Goal: Transaction & Acquisition: Book appointment/travel/reservation

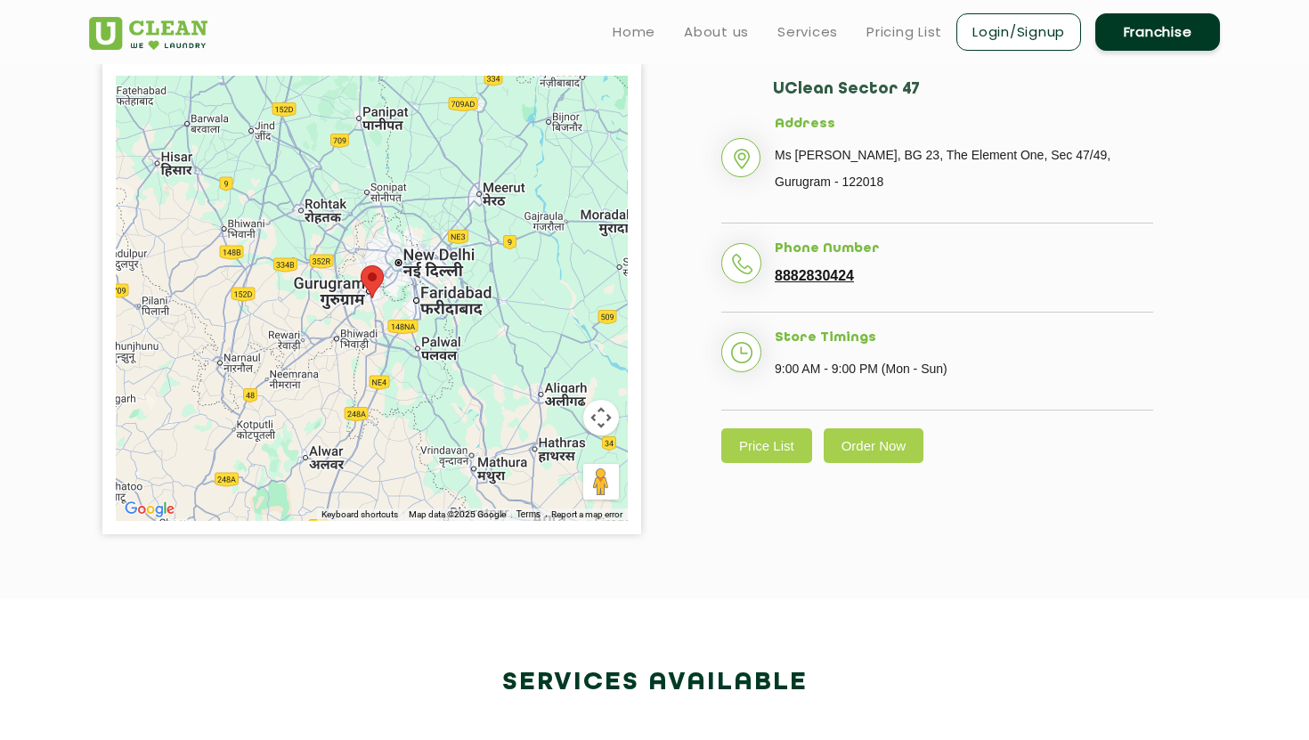
scroll to position [388, 0]
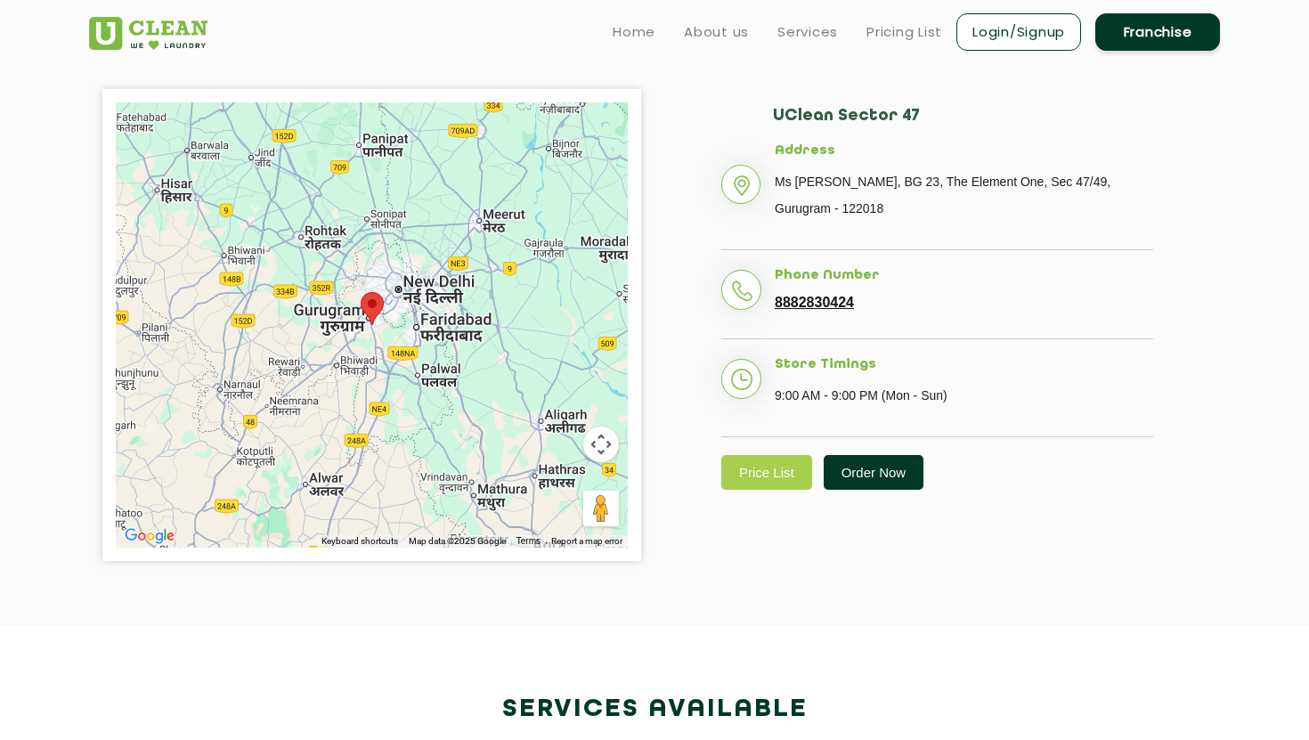
click at [880, 485] on link "Order Now" at bounding box center [874, 472] width 101 height 35
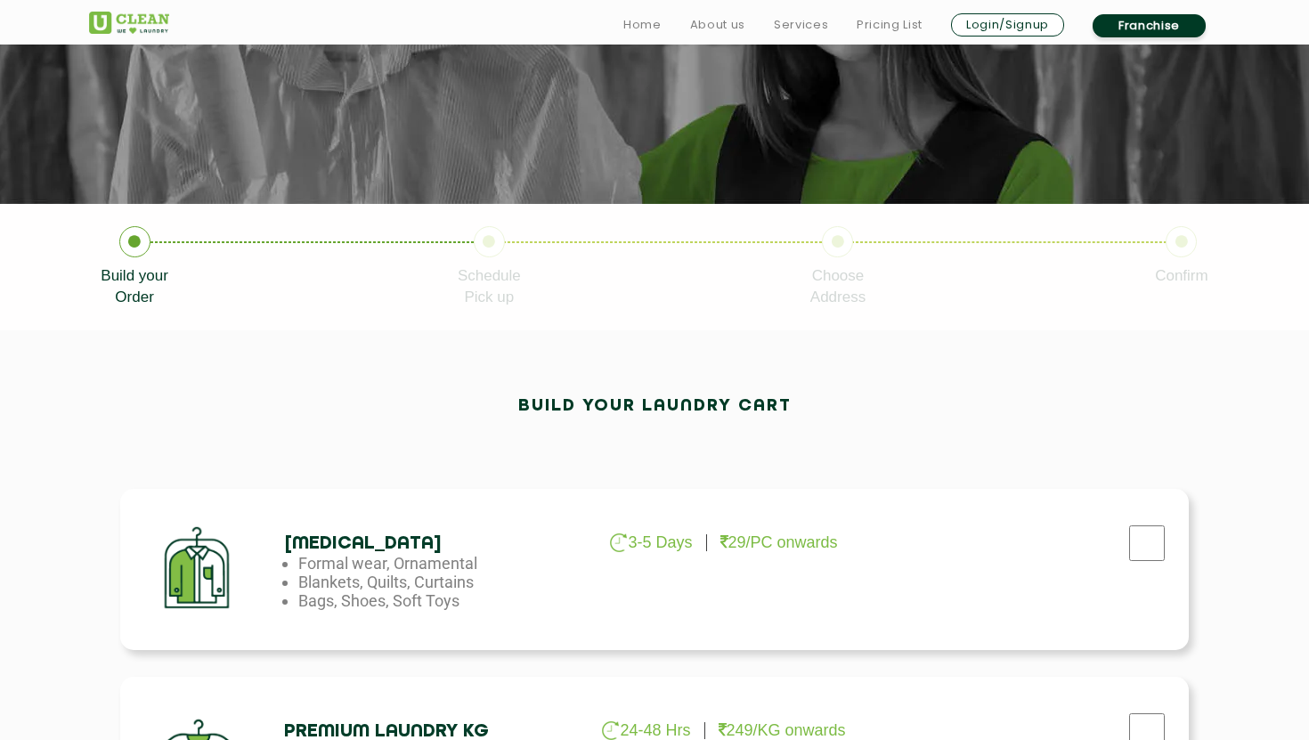
scroll to position [320, 0]
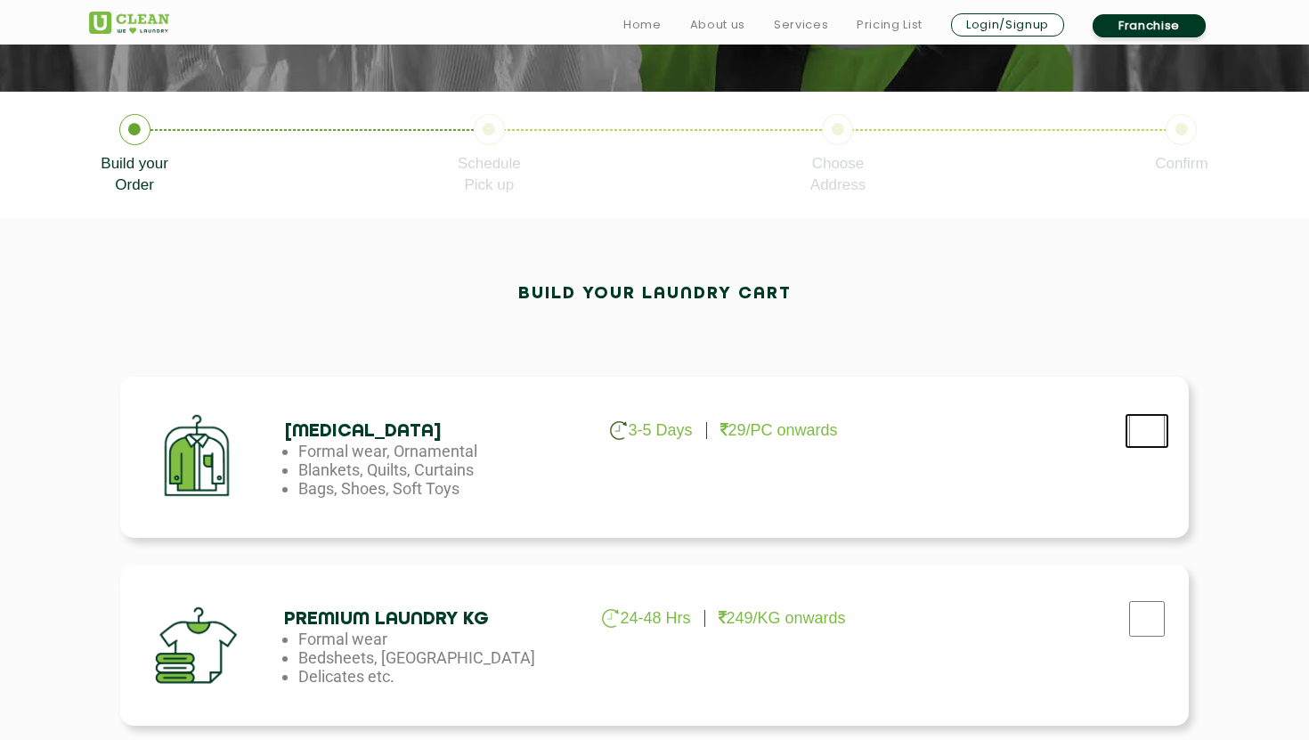
click at [1155, 446] on input "checkbox" at bounding box center [1147, 431] width 45 height 36
checkbox input "true"
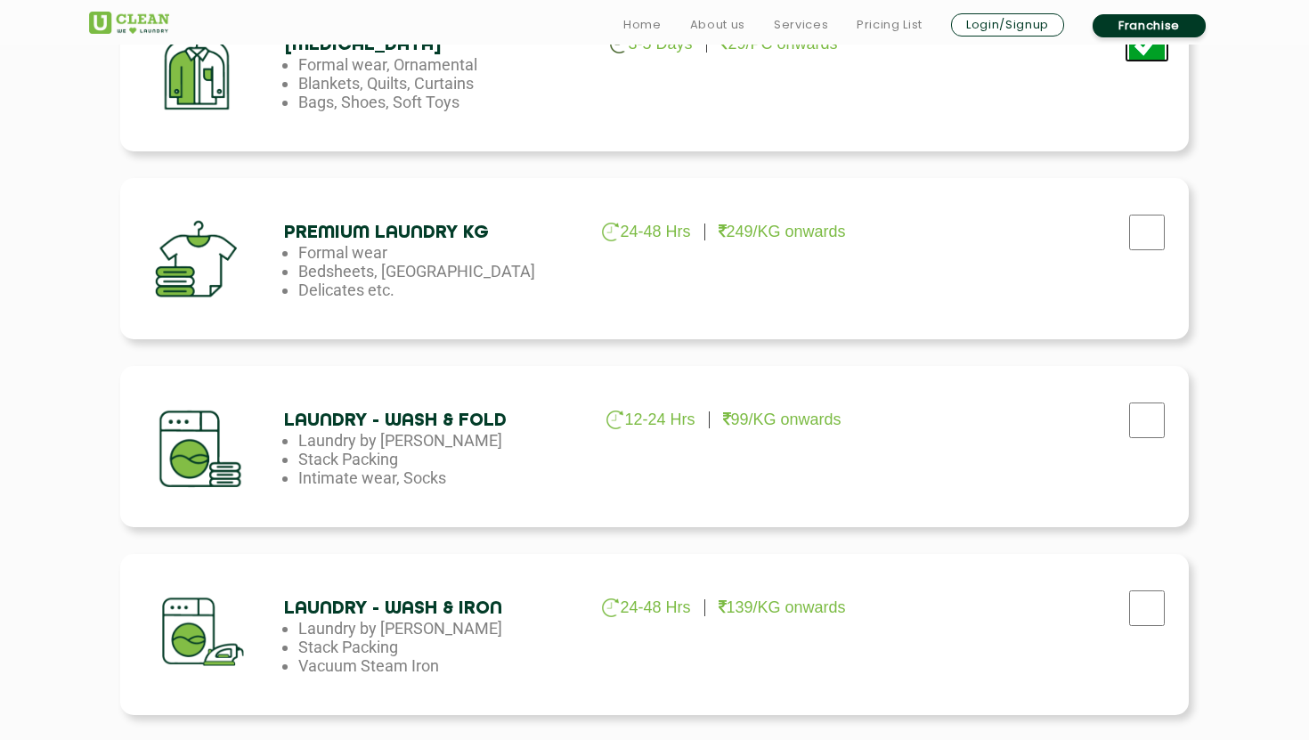
scroll to position [1228, 0]
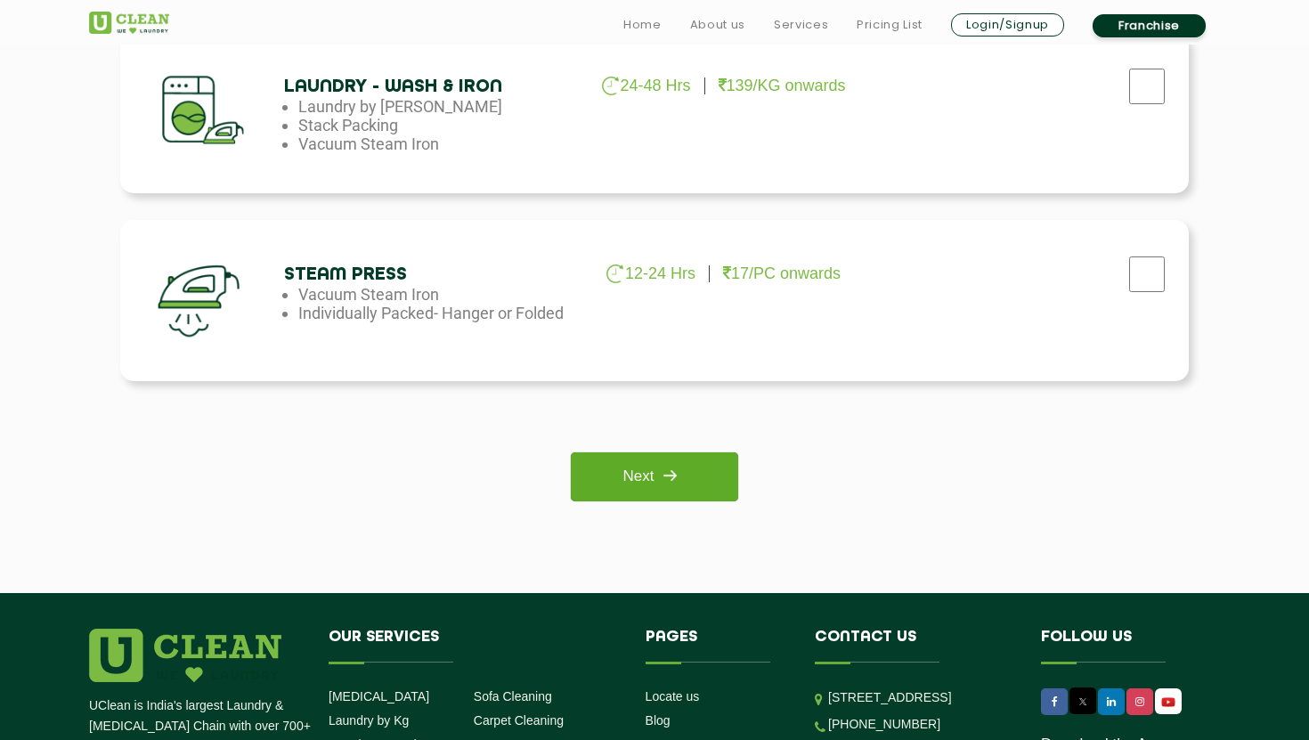
click at [666, 479] on img at bounding box center [670, 476] width 32 height 32
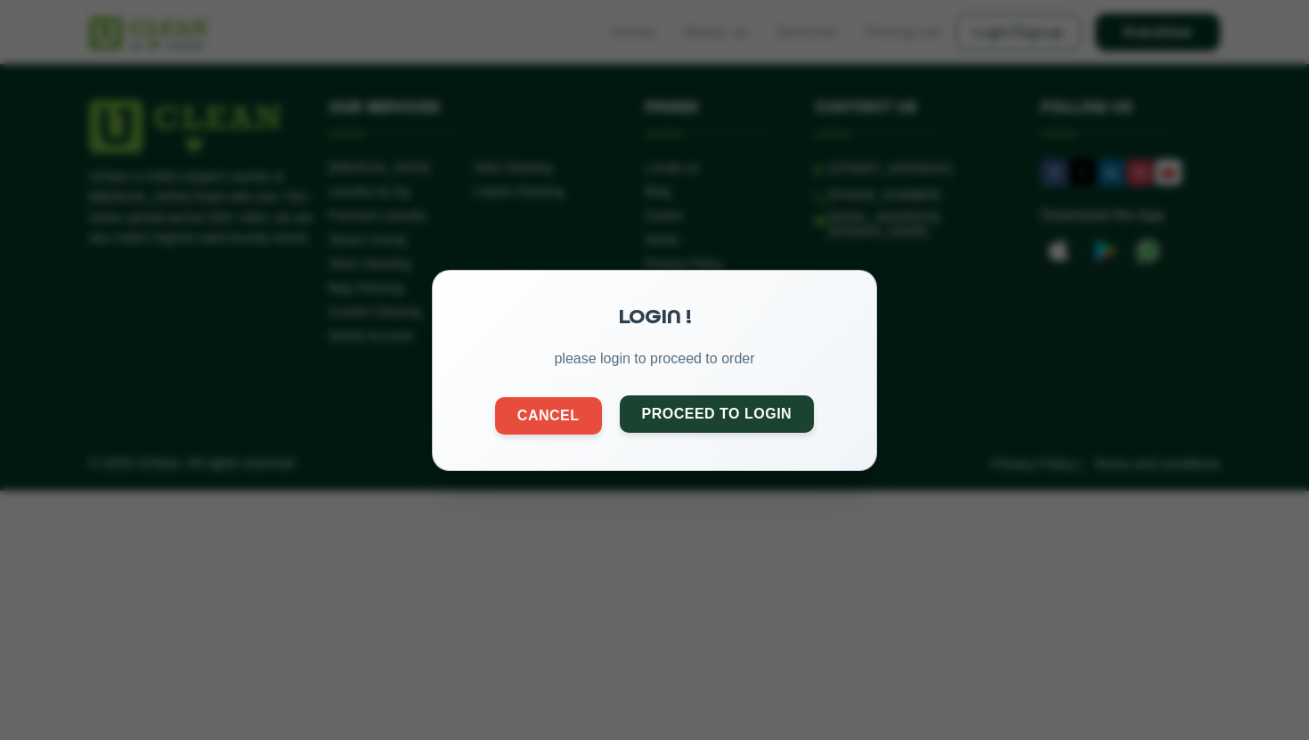
click at [697, 417] on button "Proceed to Login" at bounding box center [717, 413] width 195 height 37
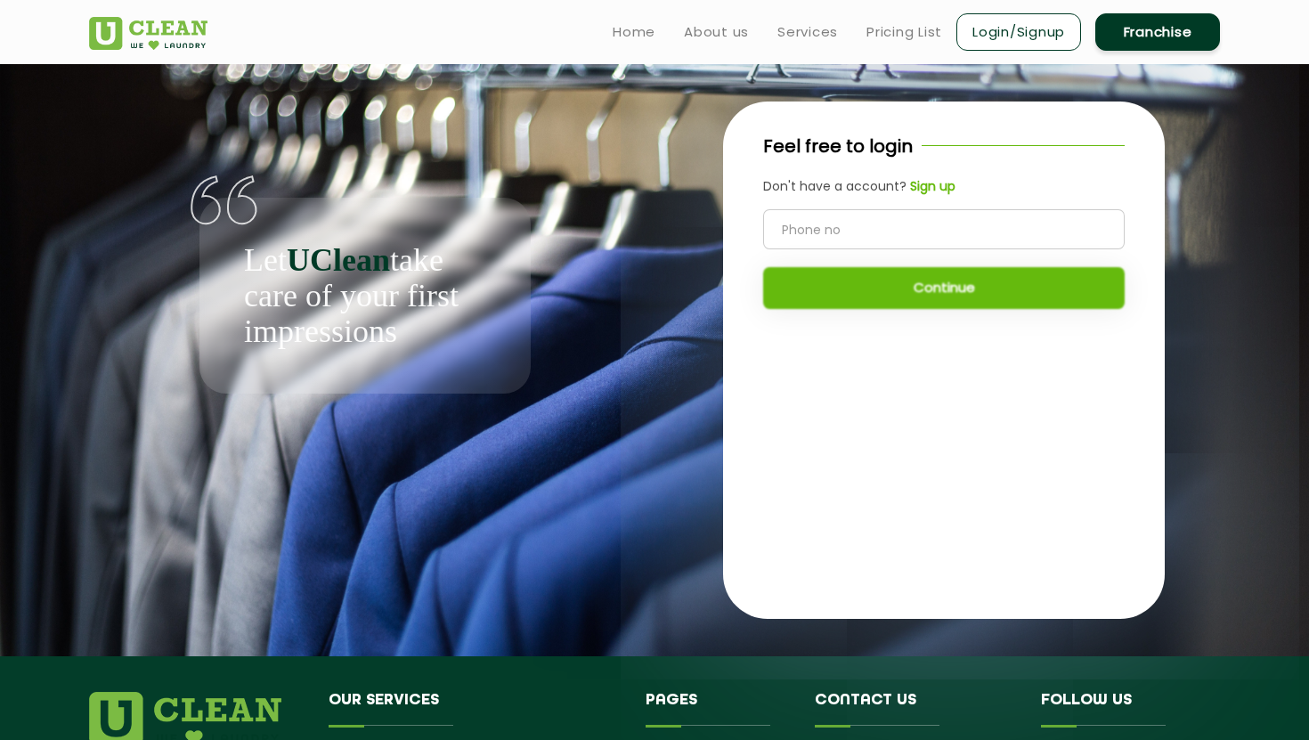
click at [840, 222] on input "tel" at bounding box center [944, 229] width 362 height 40
type input "8009265746"
click at [881, 283] on button "Continue" at bounding box center [944, 288] width 362 height 42
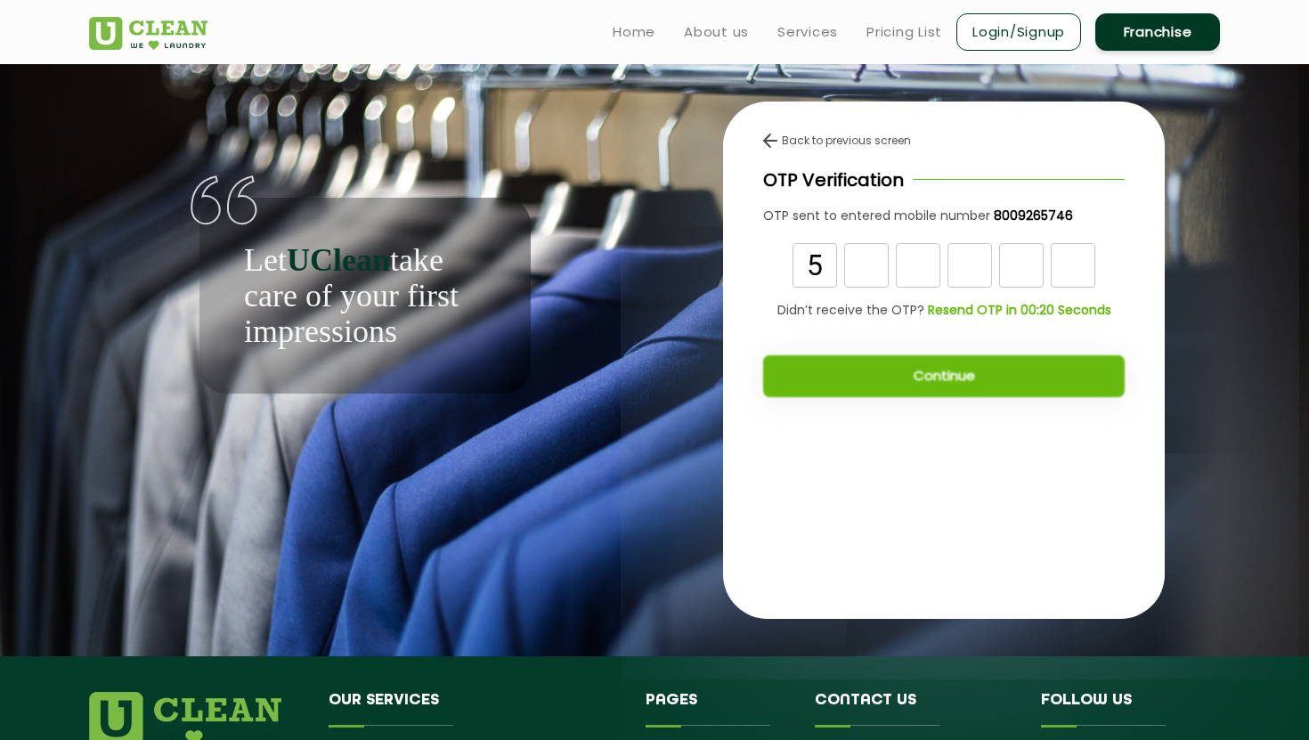
type input "5"
type input "8"
type input "6"
type input "5"
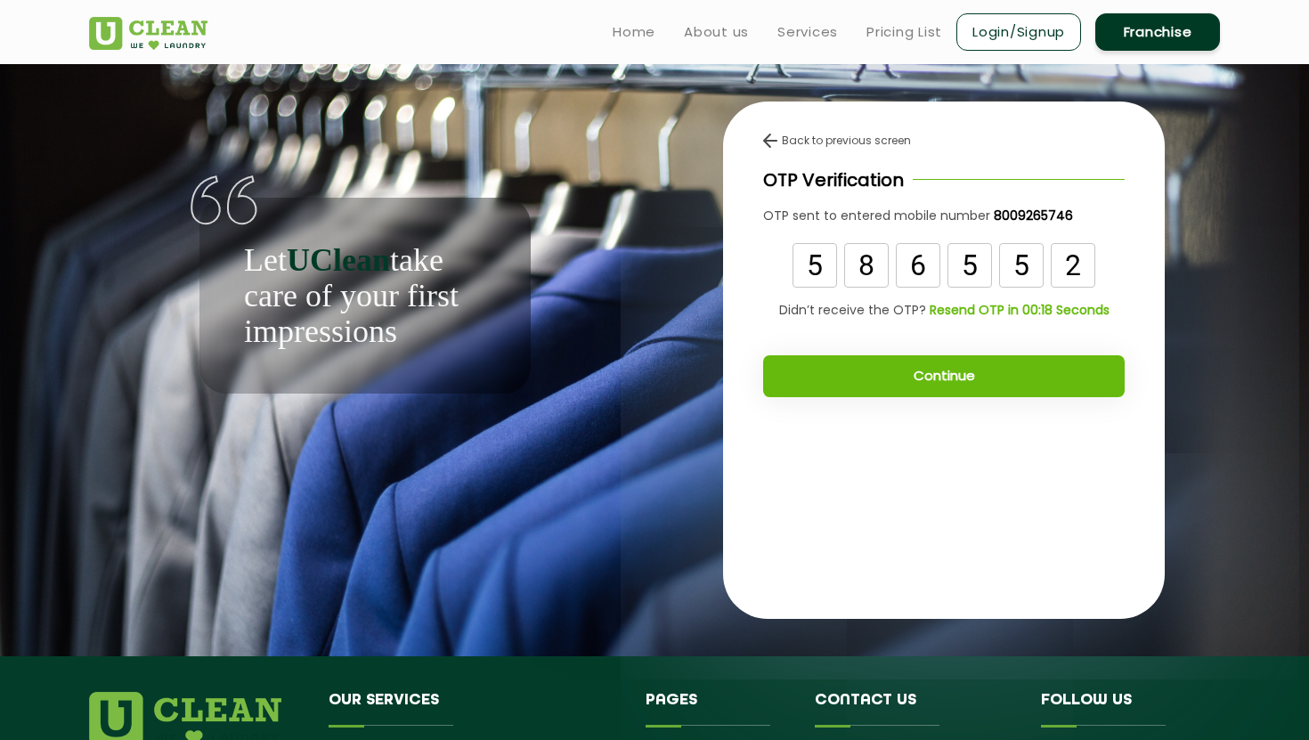
type input "2"
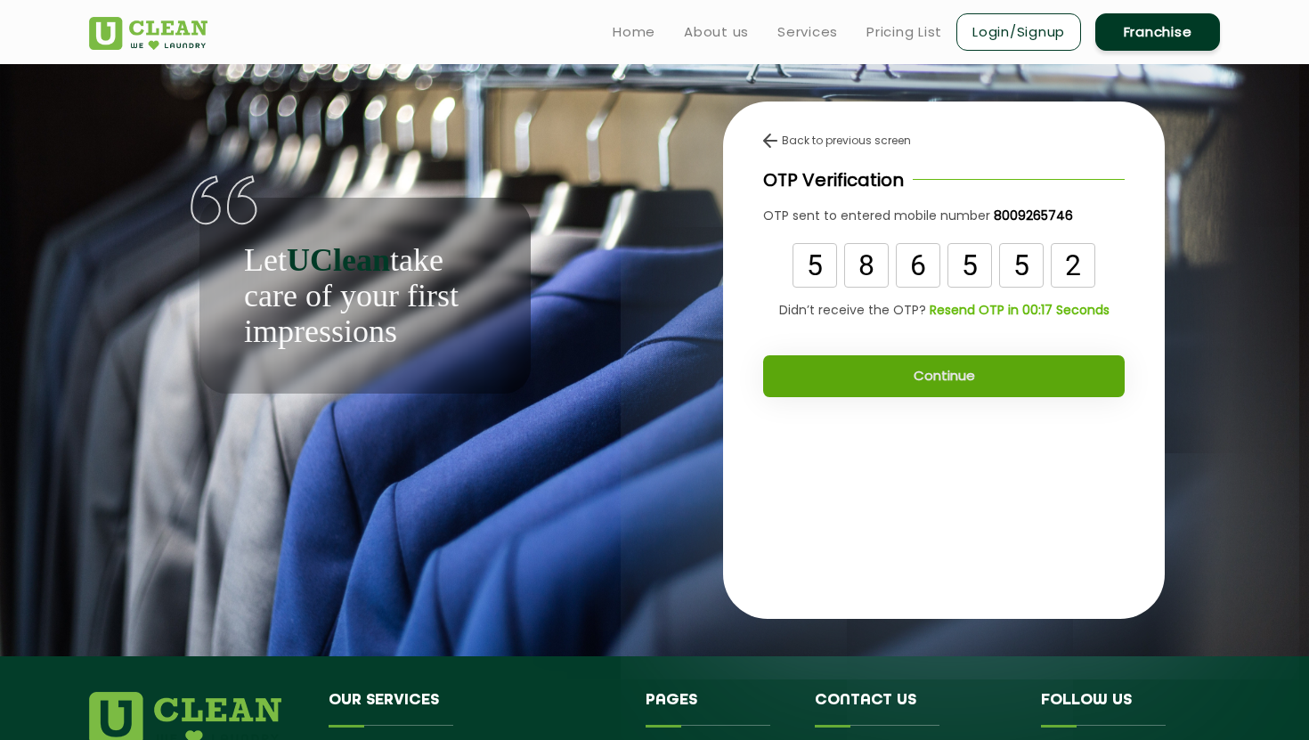
click at [932, 395] on button "Continue" at bounding box center [944, 376] width 362 height 42
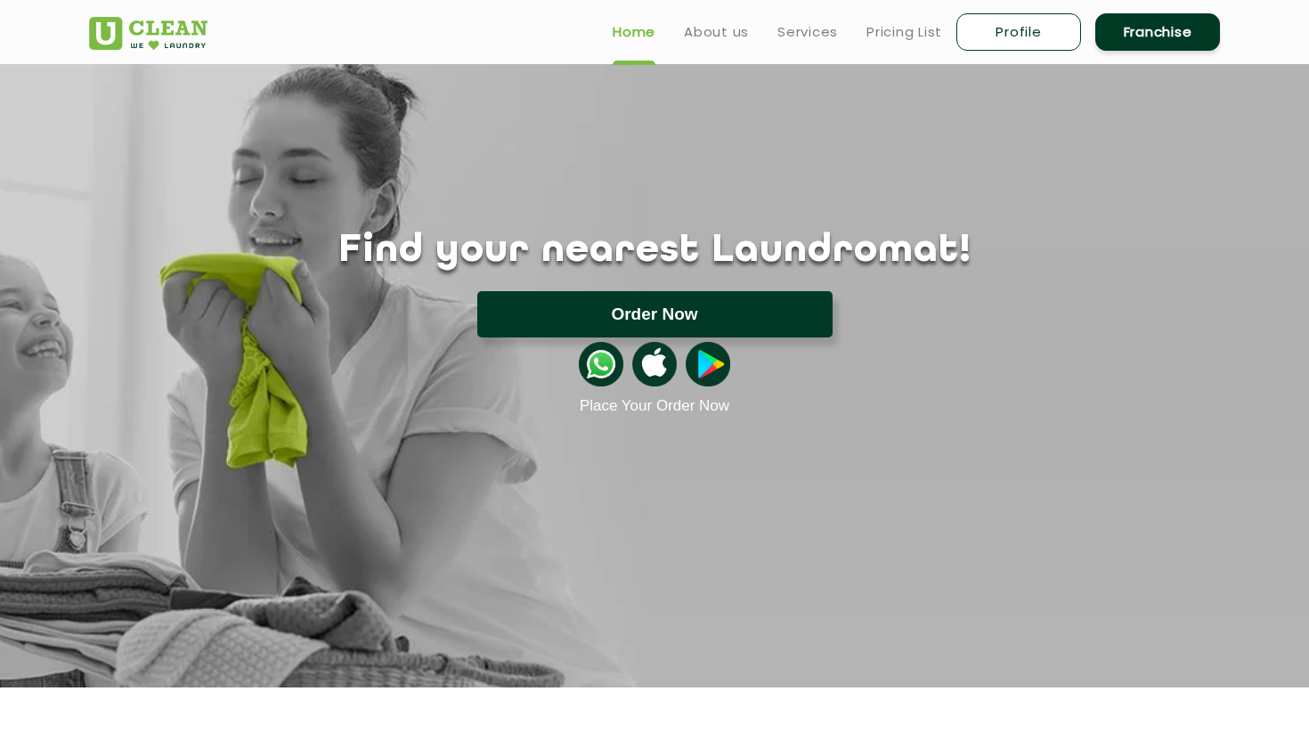
click at [756, 308] on button "Order Now" at bounding box center [654, 314] width 355 height 46
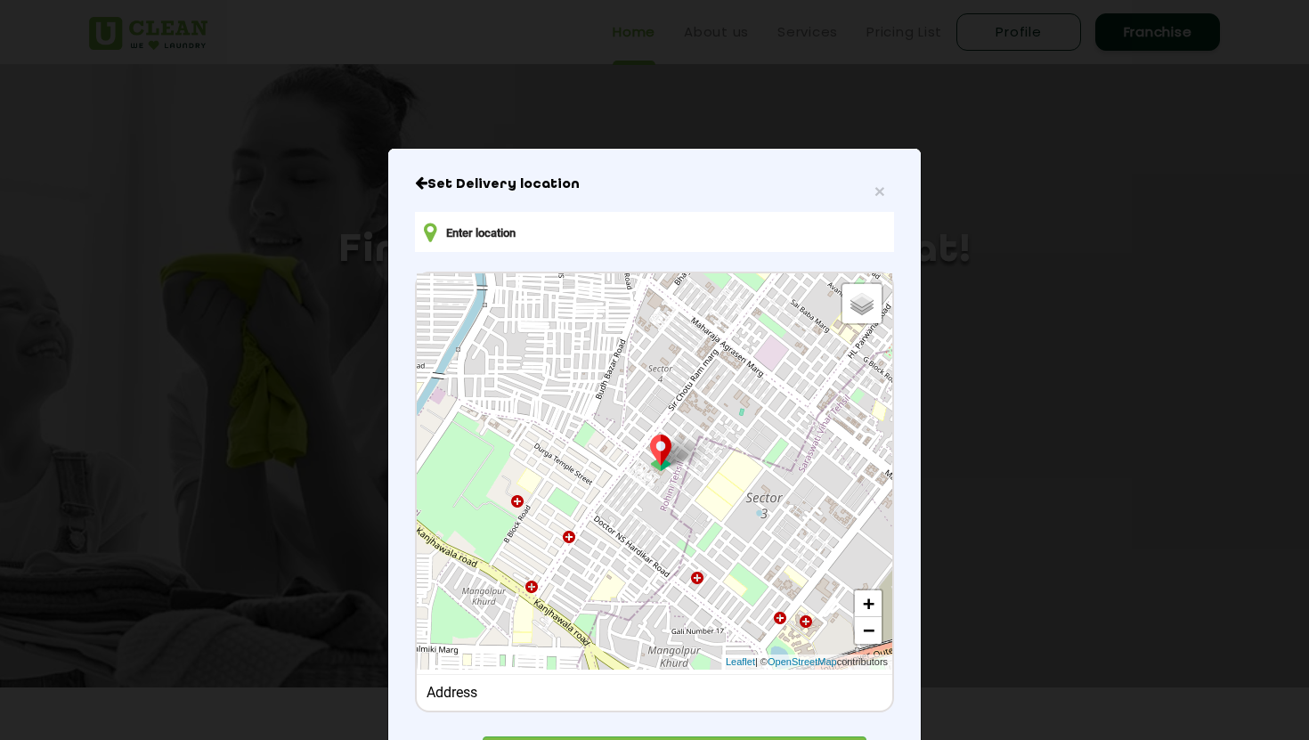
click at [597, 226] on input "text" at bounding box center [654, 232] width 479 height 40
type input "q"
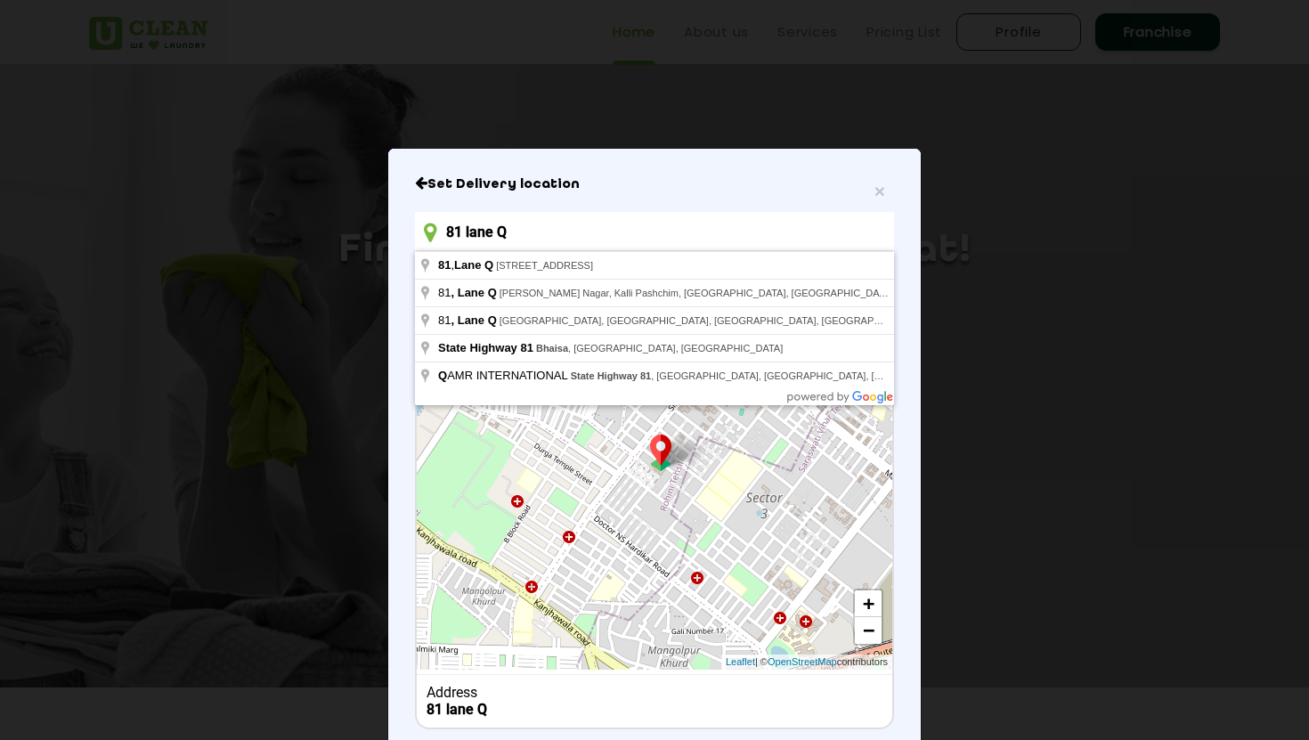
type input "[STREET_ADDRESS]"
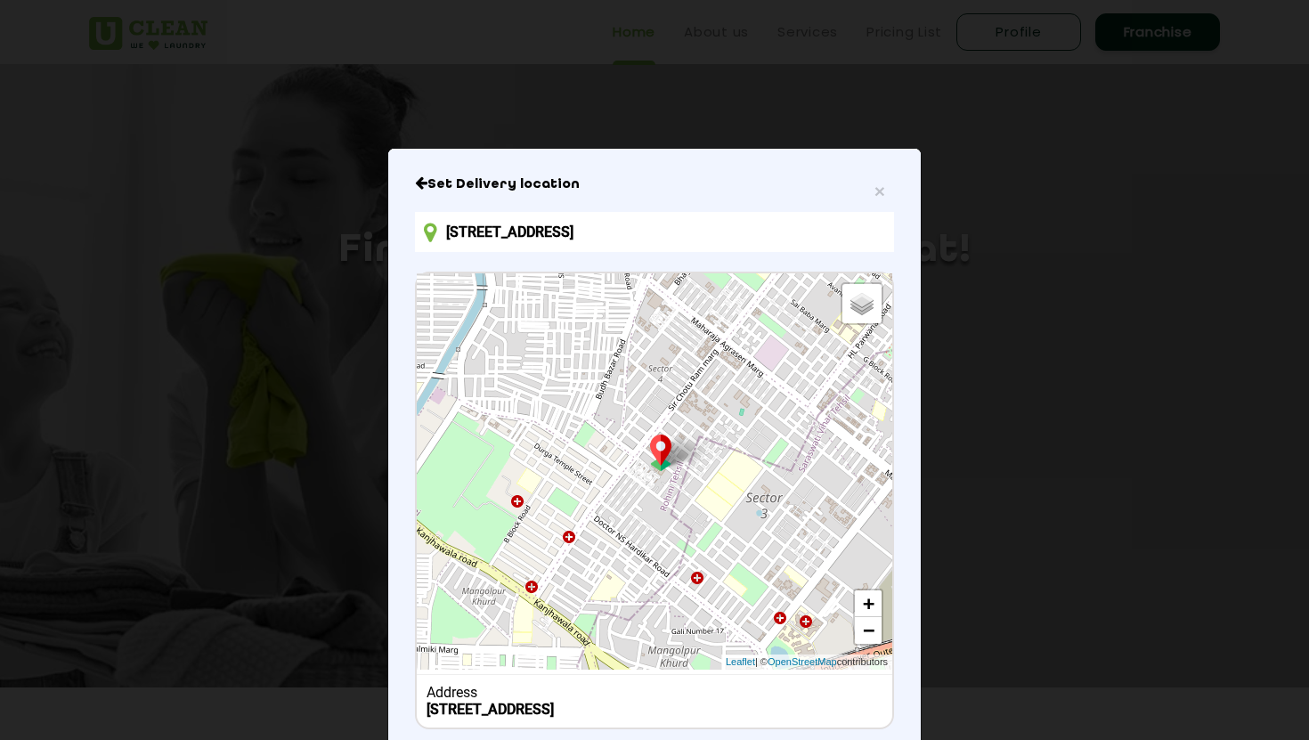
scroll to position [123, 0]
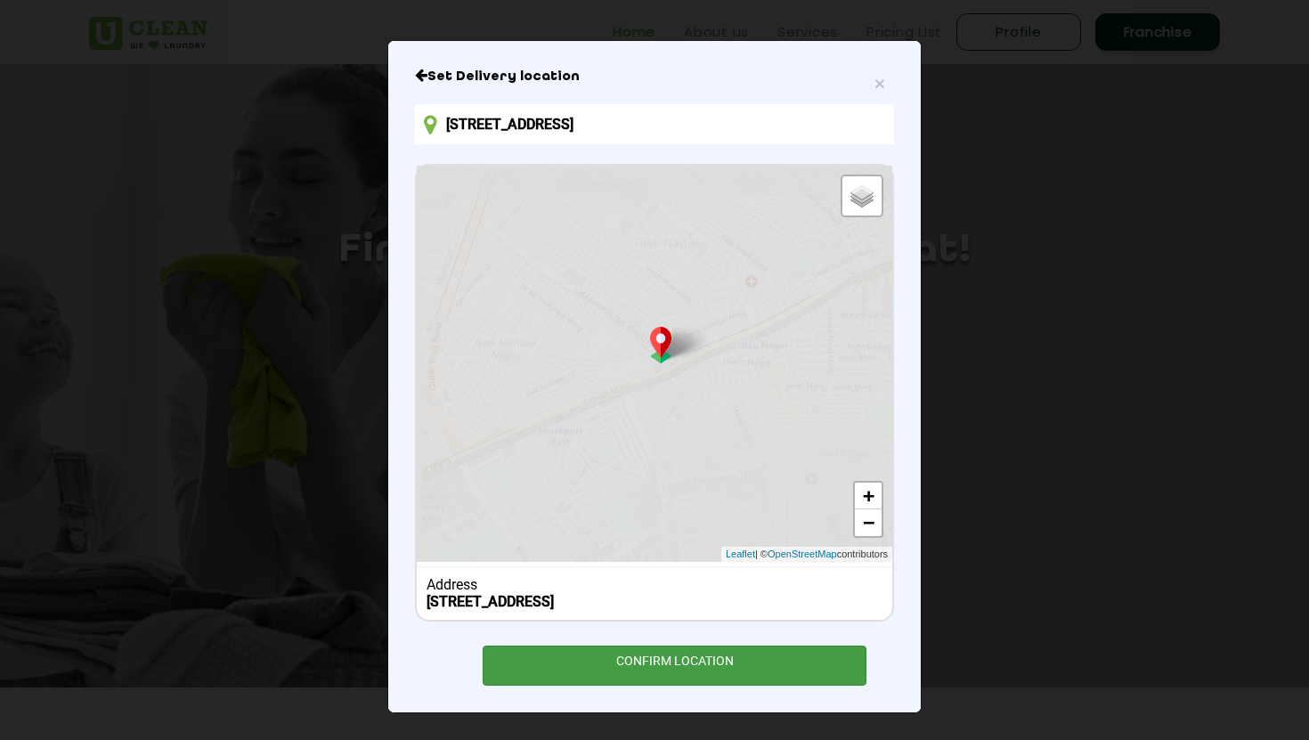
click at [682, 661] on div "CONFIRM LOCATION" at bounding box center [675, 666] width 384 height 40
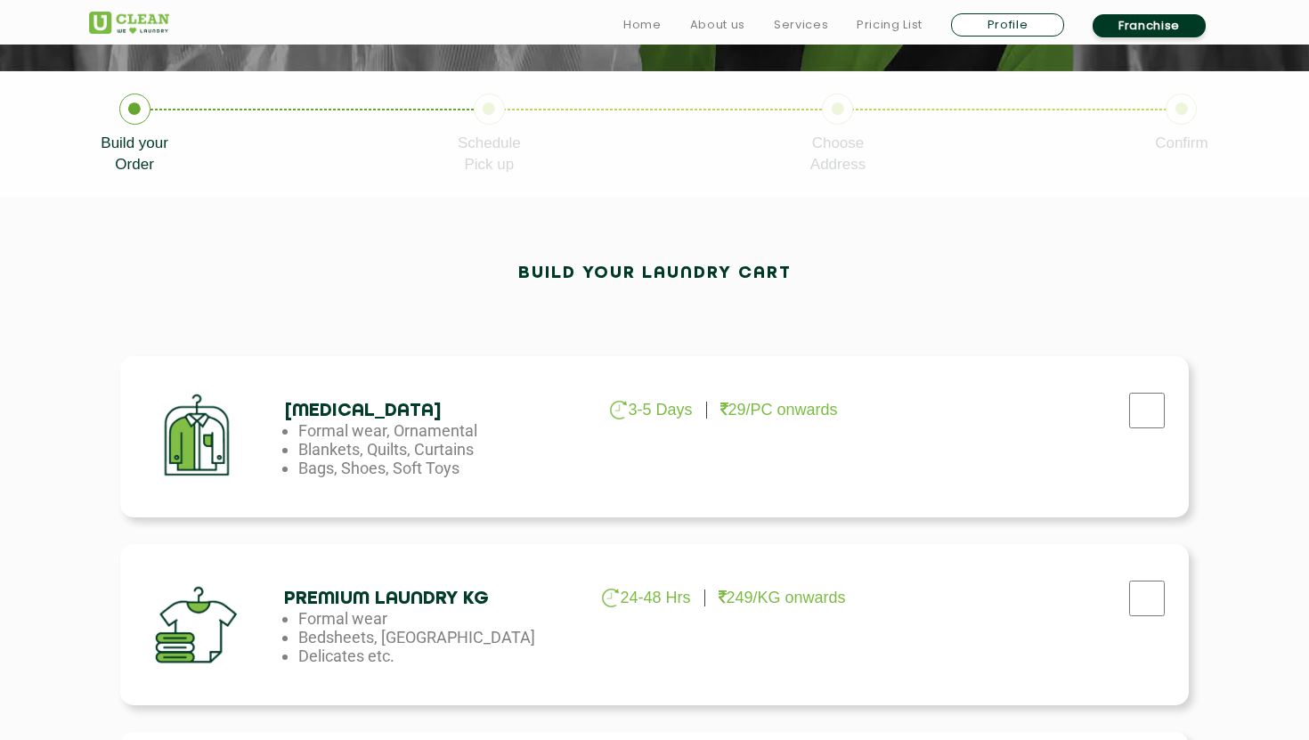
scroll to position [343, 0]
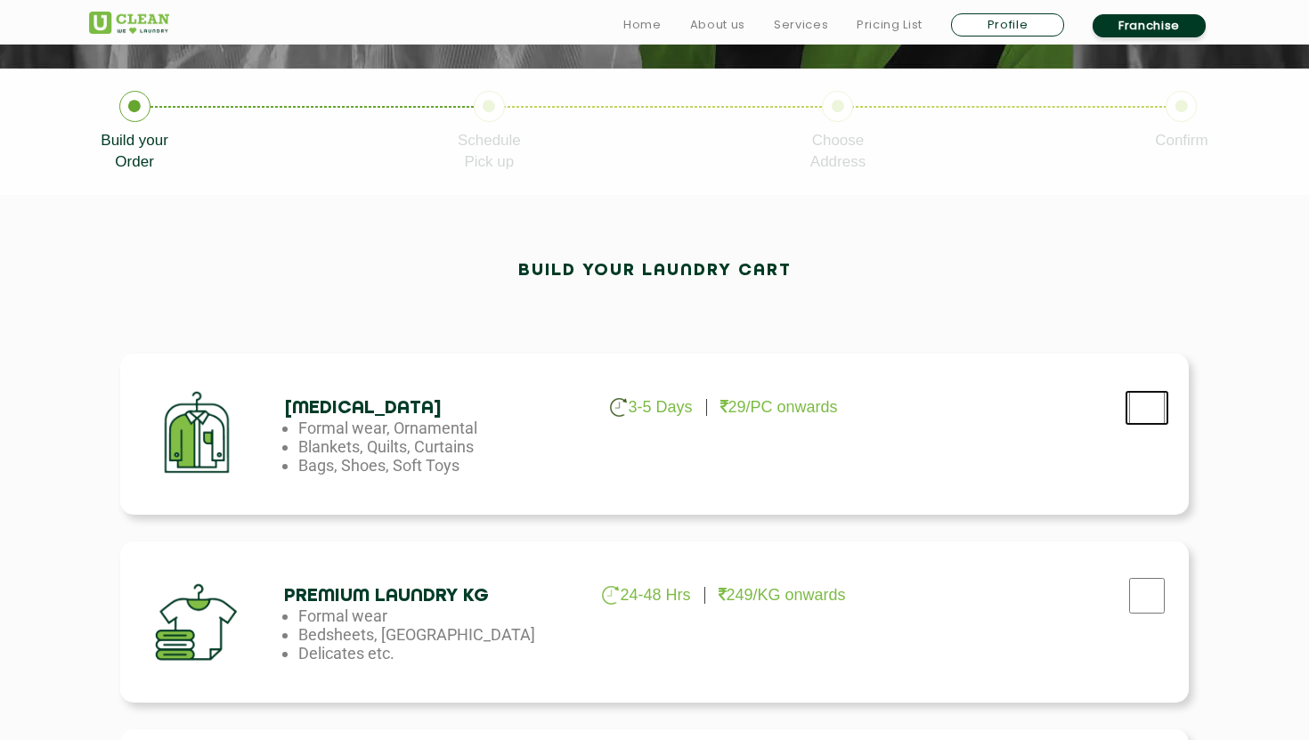
click at [1152, 405] on input "checkbox" at bounding box center [1147, 408] width 45 height 36
checkbox input "true"
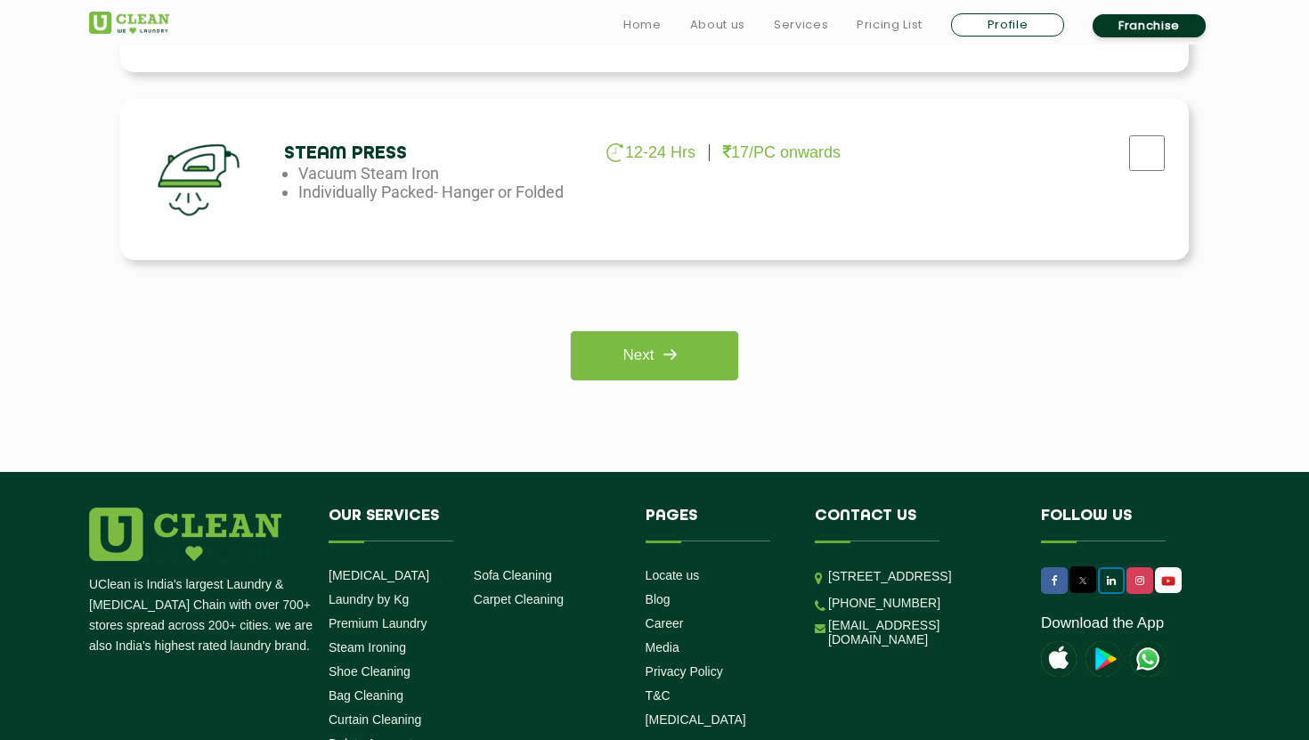
scroll to position [1472, 0]
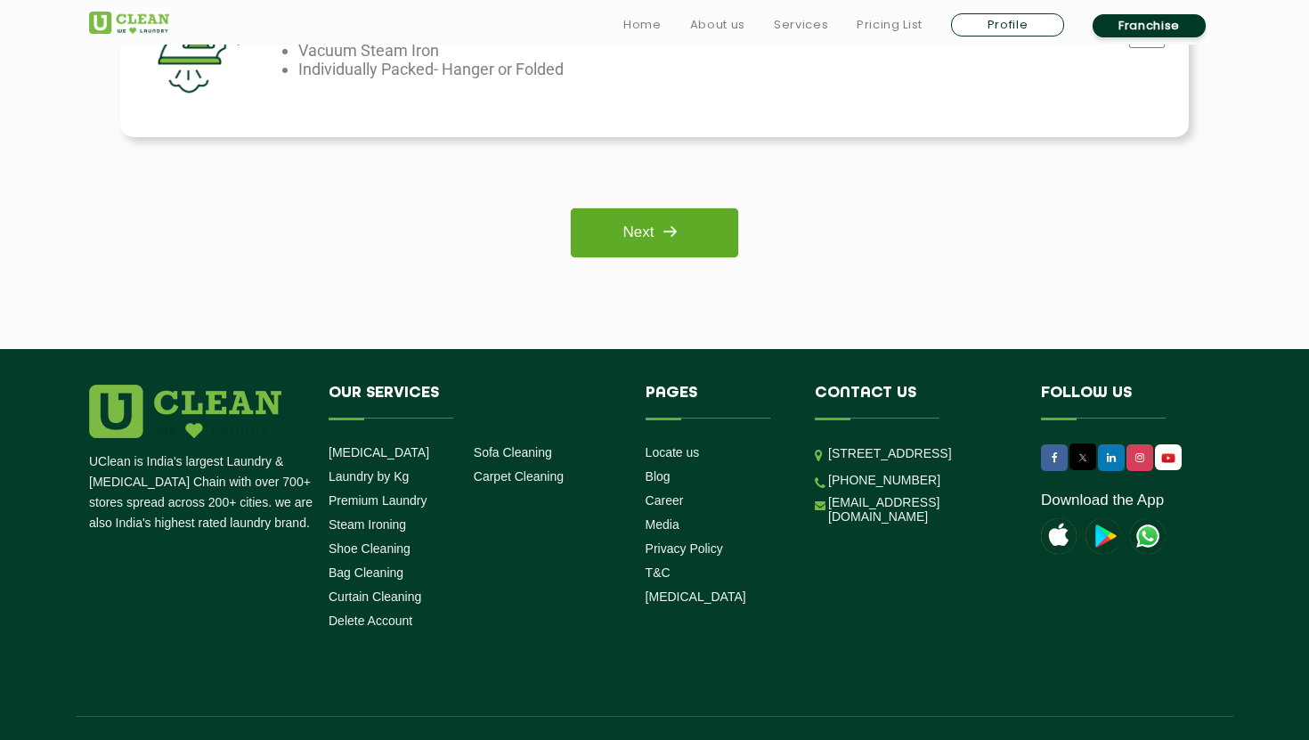
click at [673, 231] on img at bounding box center [670, 232] width 32 height 32
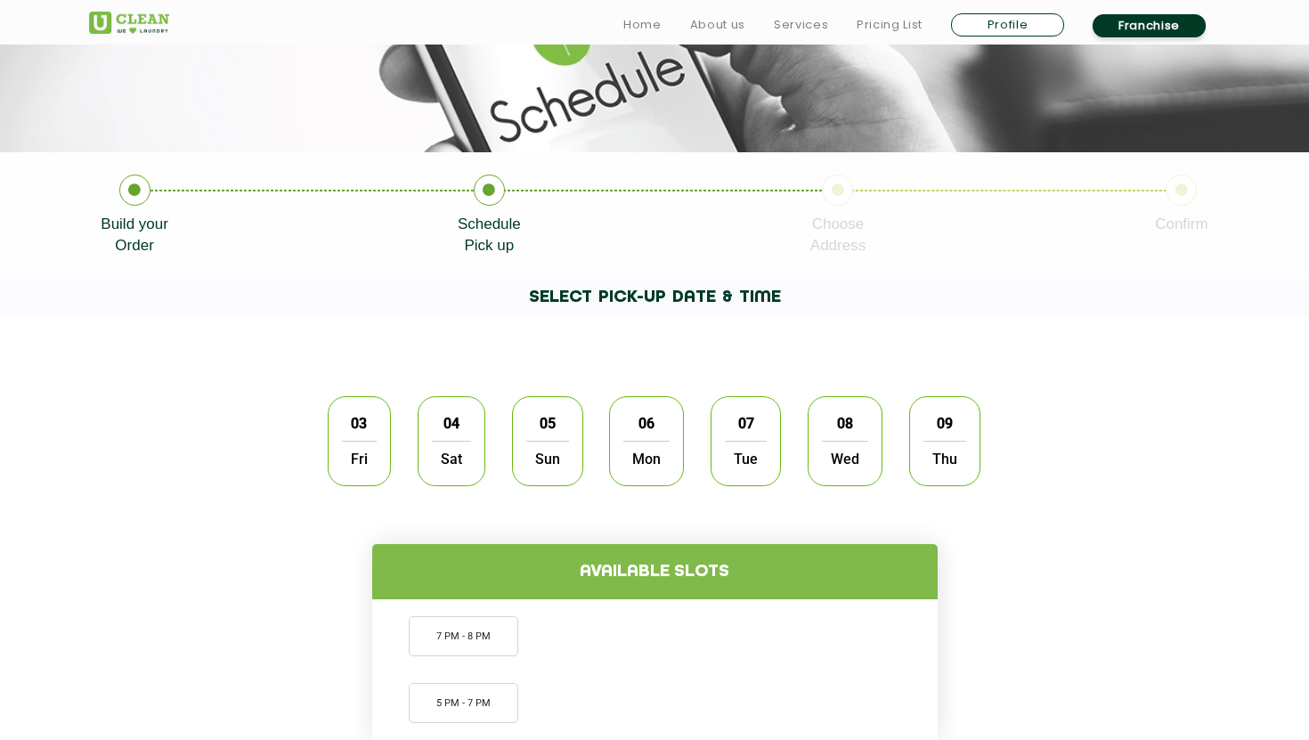
scroll to position [378, 0]
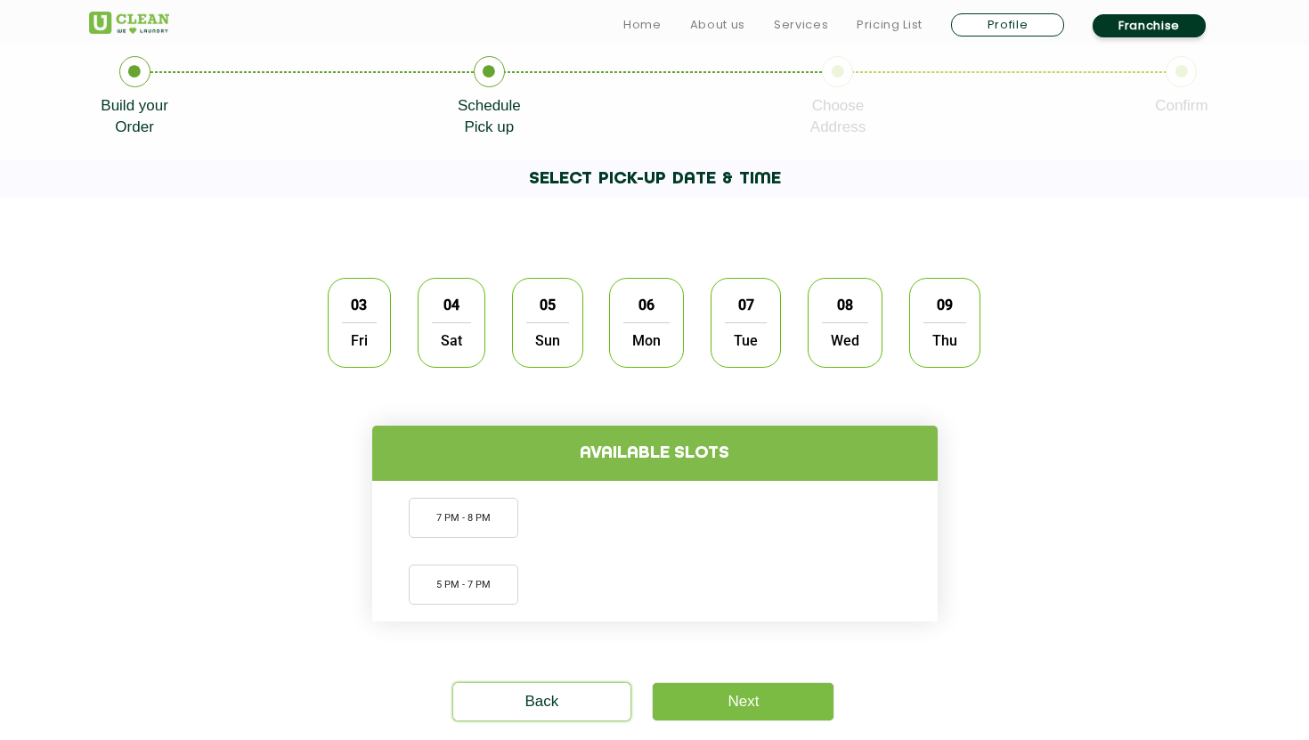
click at [342, 316] on span "03" at bounding box center [359, 305] width 34 height 35
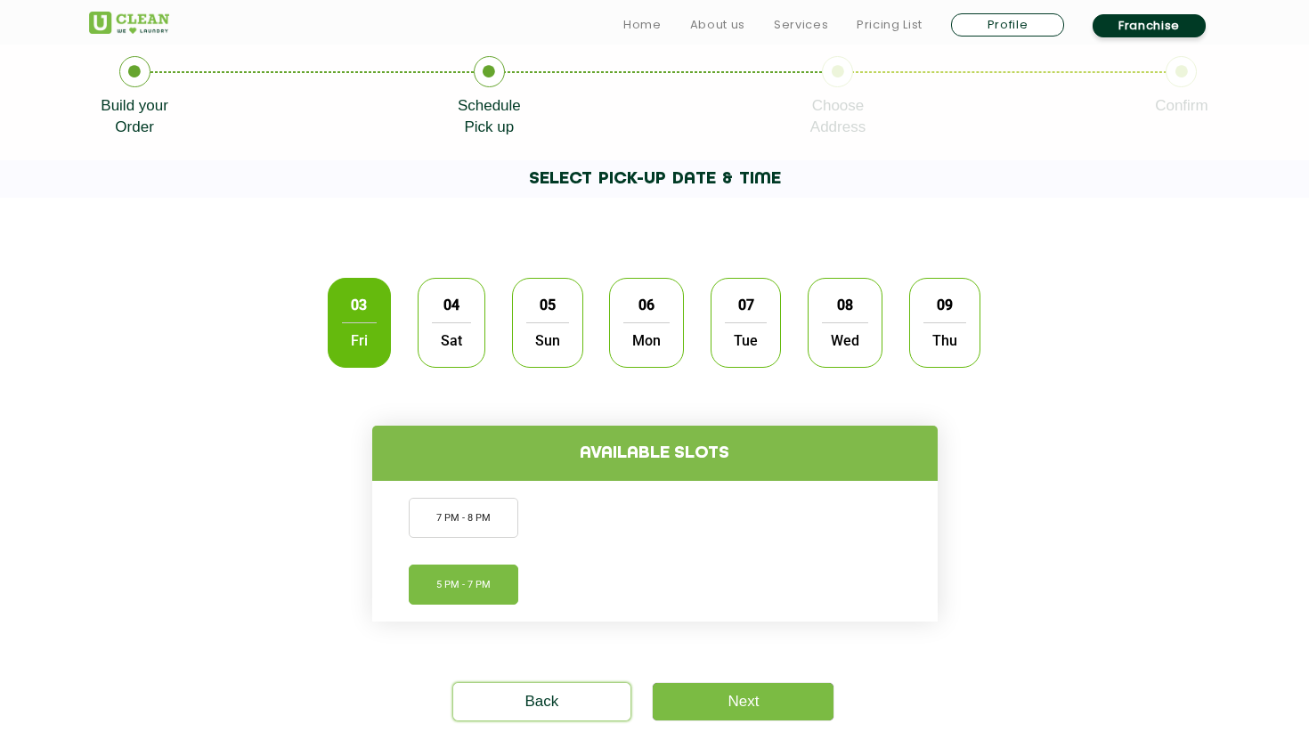
click at [474, 578] on li "5 PM - 7 PM" at bounding box center [464, 585] width 110 height 40
click at [795, 706] on link "Next" at bounding box center [743, 701] width 181 height 37
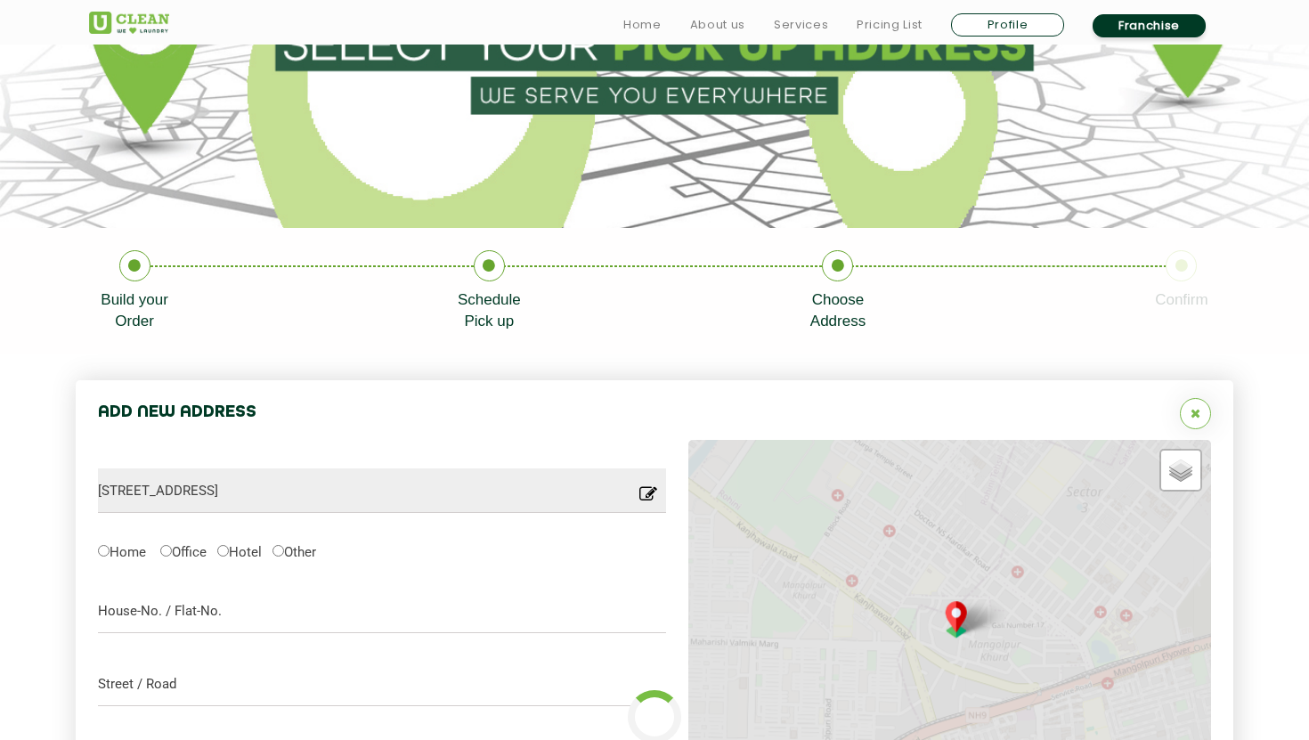
type input "Save"
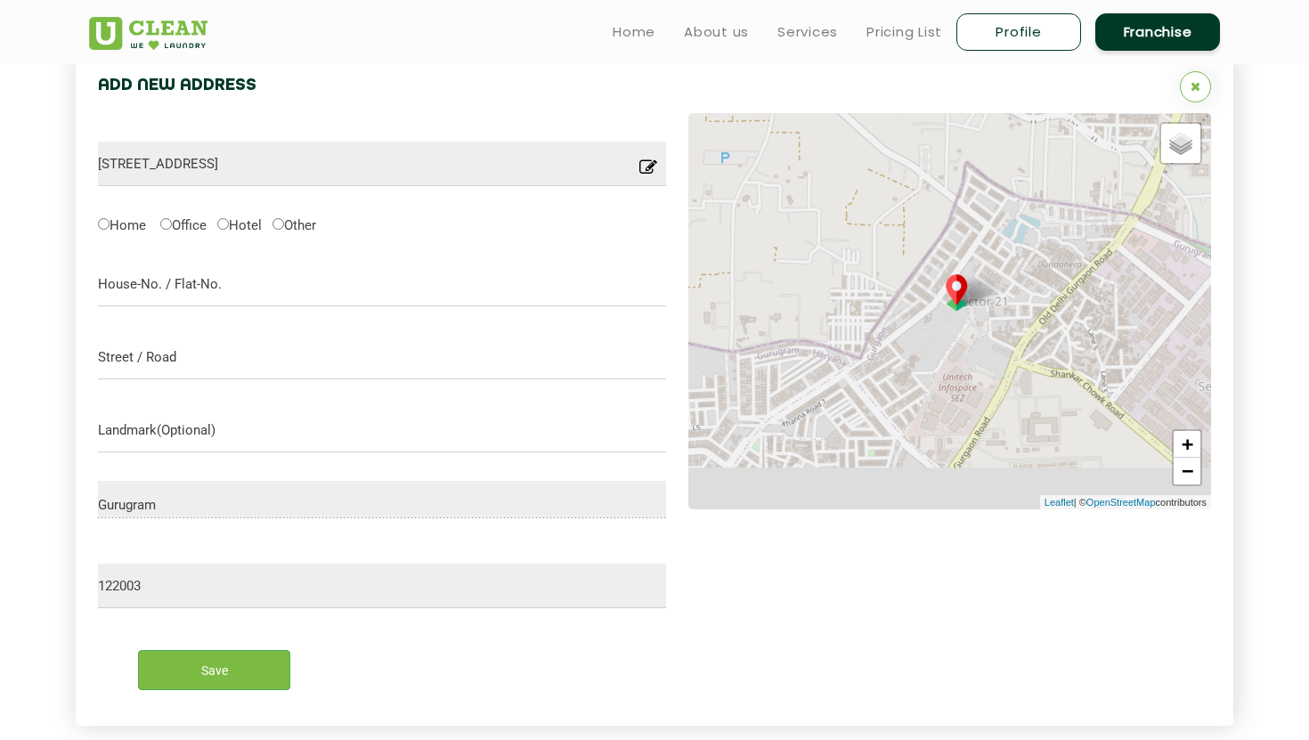
scroll to position [510, 0]
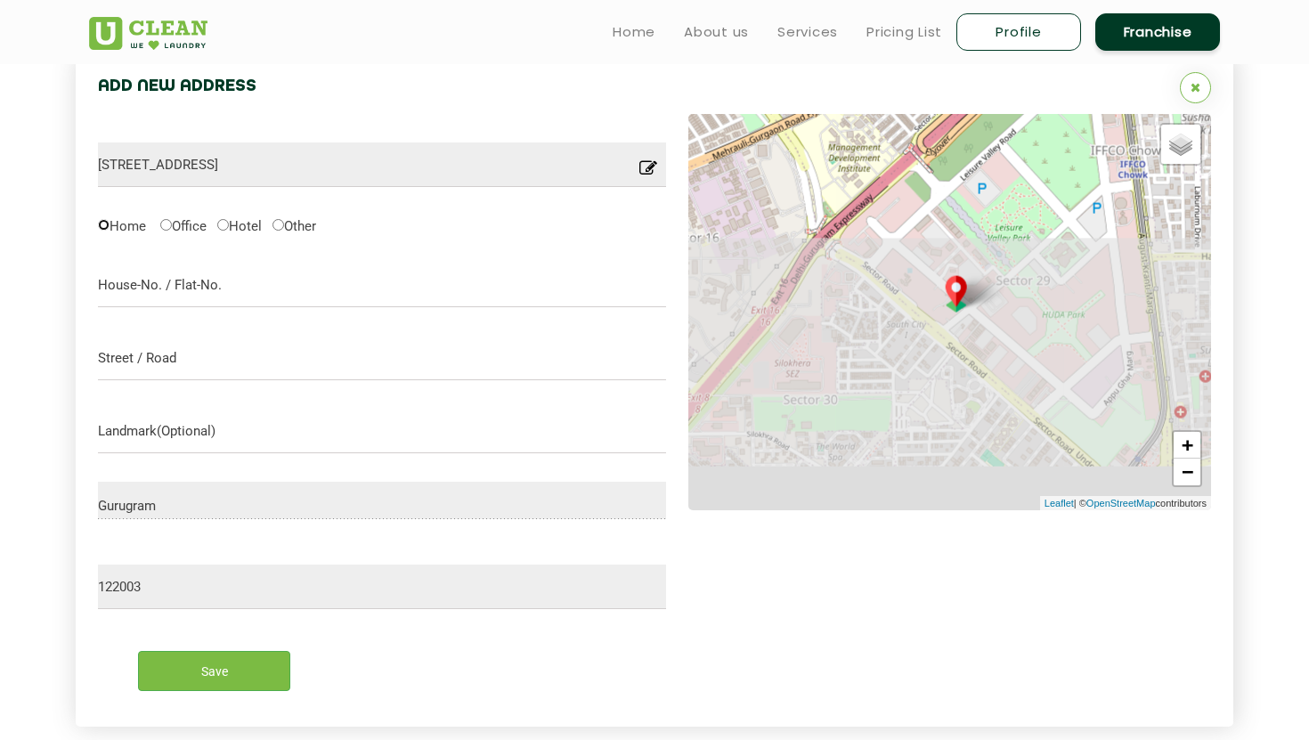
click at [103, 224] on input "Home" at bounding box center [104, 225] width 12 height 12
radio input "true"
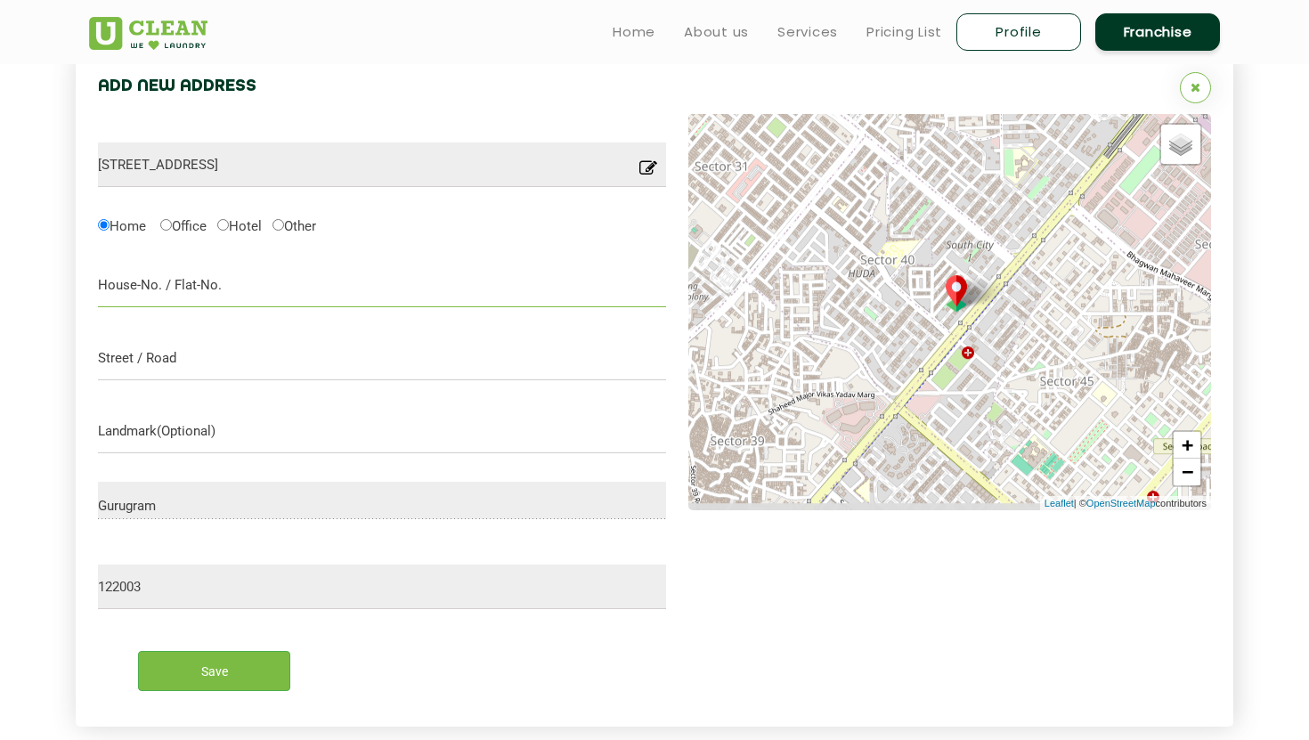
click at [216, 281] on input "text" at bounding box center [382, 285] width 568 height 45
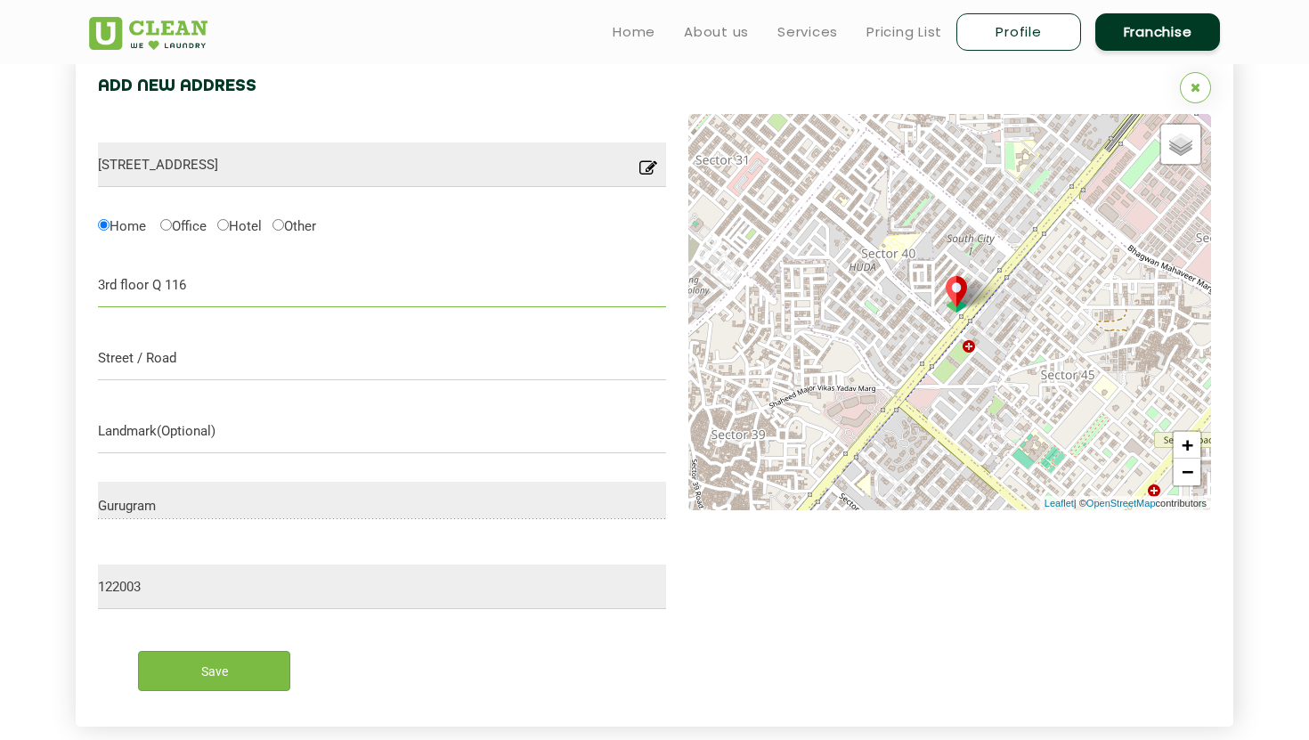
click at [165, 286] on input "3rd floor Q 116" at bounding box center [382, 285] width 568 height 45
click at [201, 285] on input "3rd floor Q-116" at bounding box center [382, 285] width 568 height 45
type input "[STREET_ADDRESS]"
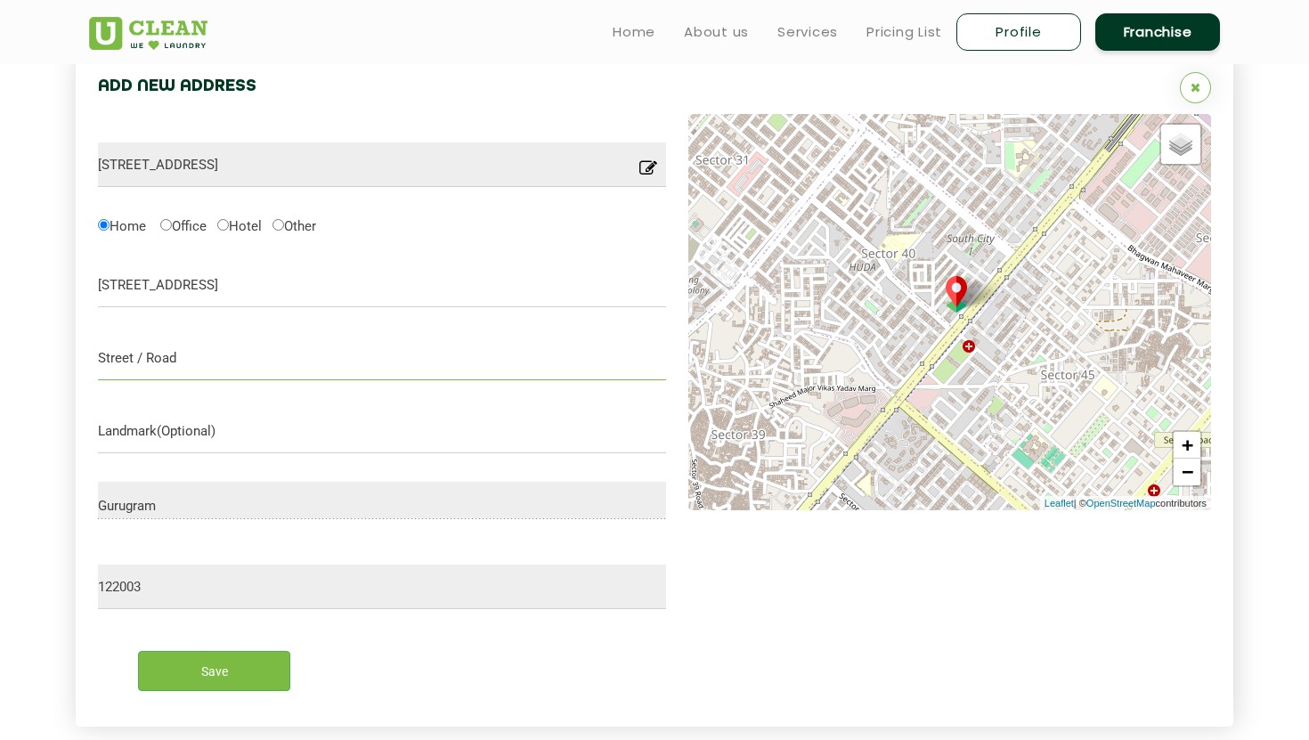
click at [175, 346] on input "text" at bounding box center [382, 358] width 568 height 45
type input "Sector 40"
click at [218, 439] on input "text" at bounding box center [382, 431] width 568 height 45
type input "N"
click at [137, 427] on input "Opp Q 81" at bounding box center [382, 431] width 568 height 45
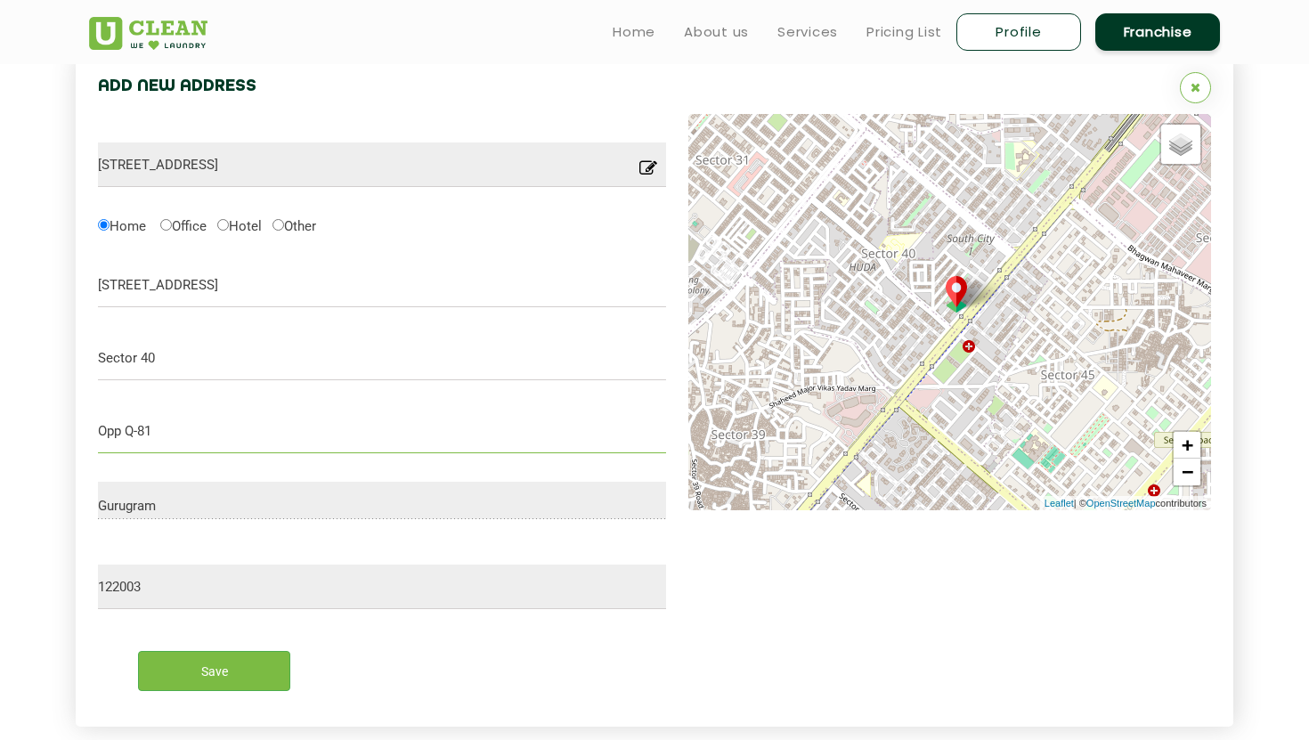
type input "Opp Q-81"
click at [270, 662] on input "Save" at bounding box center [214, 671] width 152 height 40
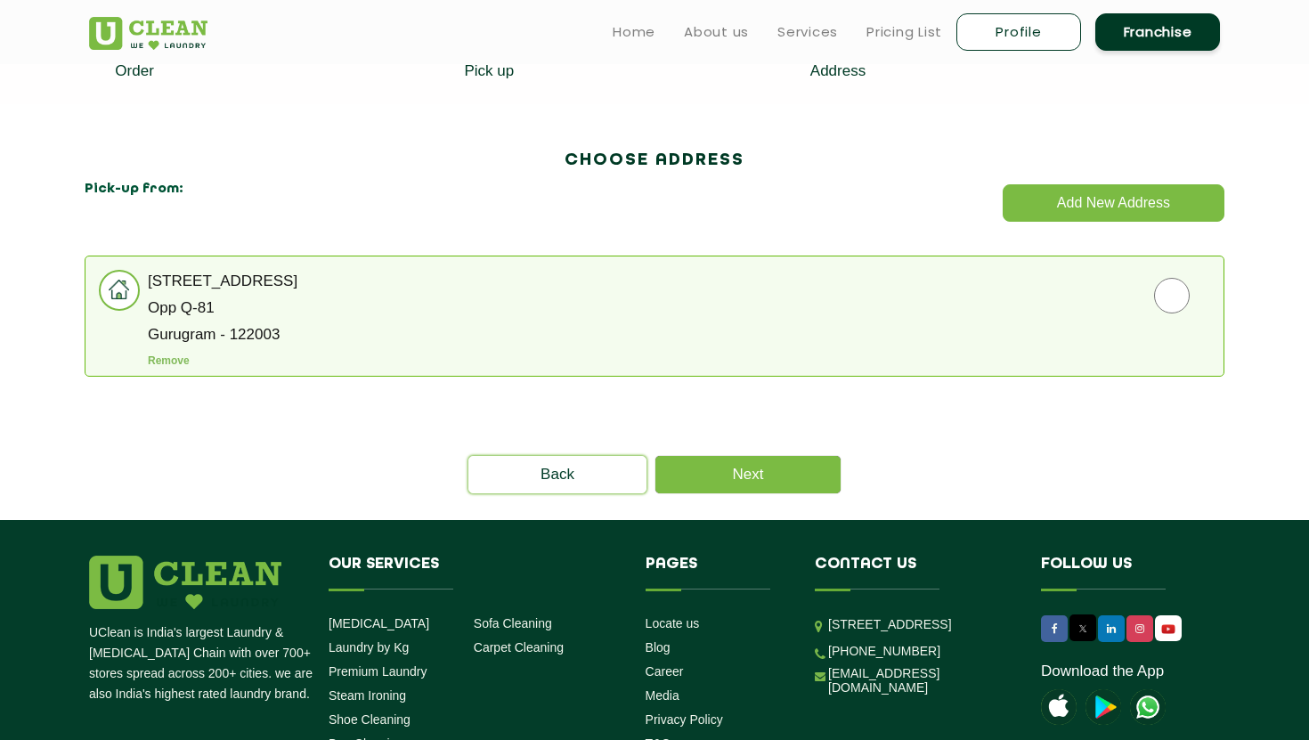
scroll to position [429, 0]
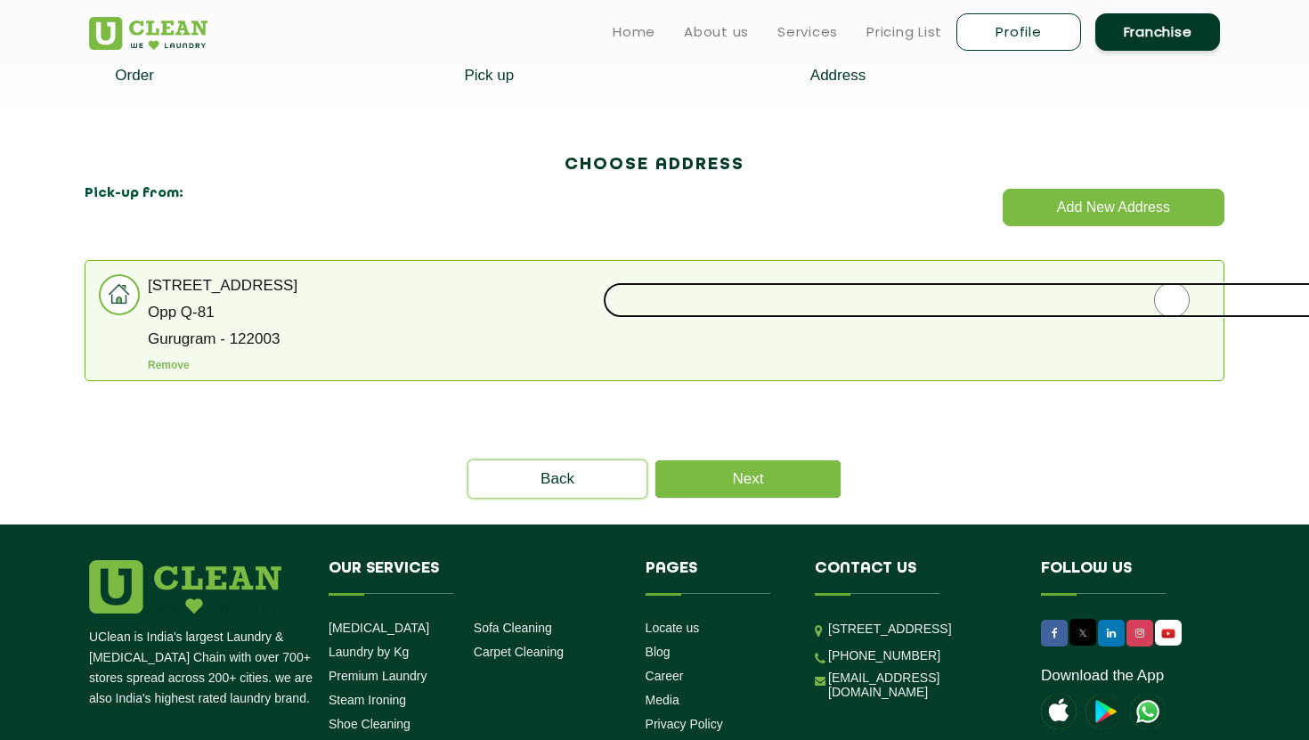
click at [1182, 303] on input "radio" at bounding box center [1172, 300] width 1138 height 36
radio input "true"
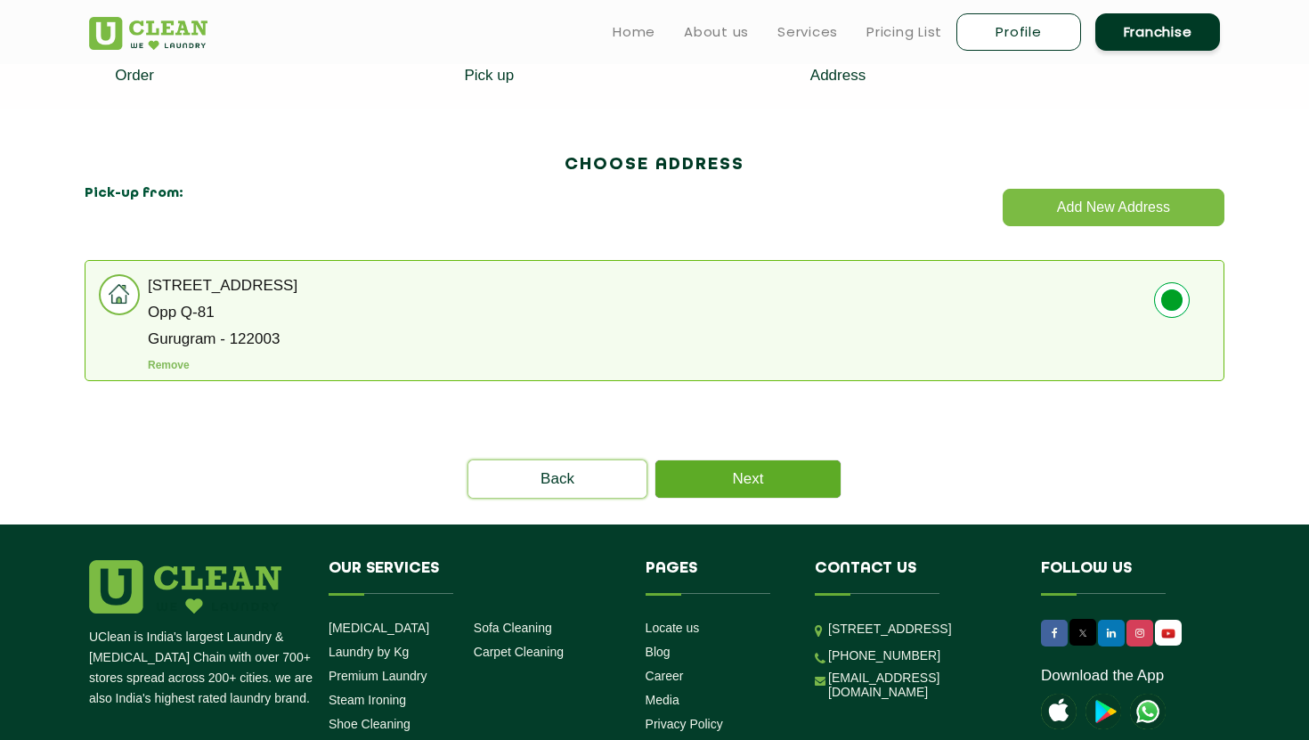
click at [828, 489] on link "Next" at bounding box center [748, 479] width 185 height 37
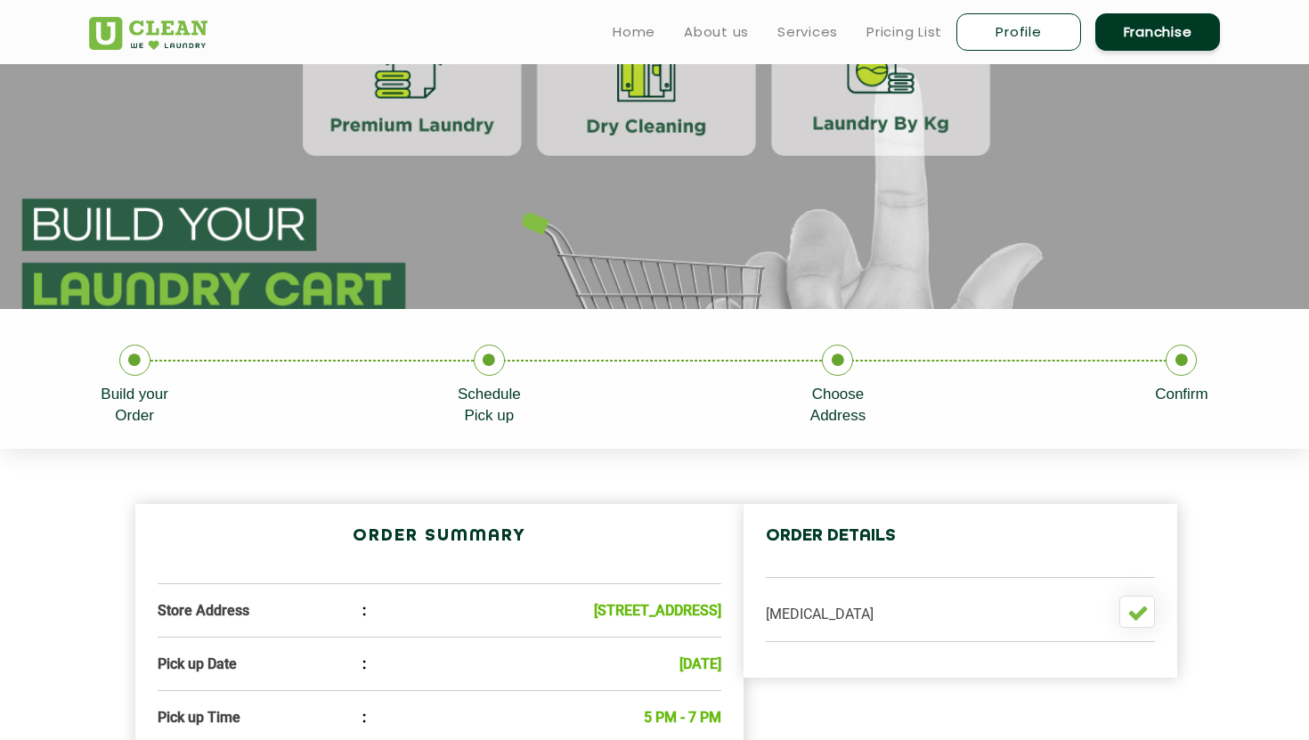
scroll to position [444, 0]
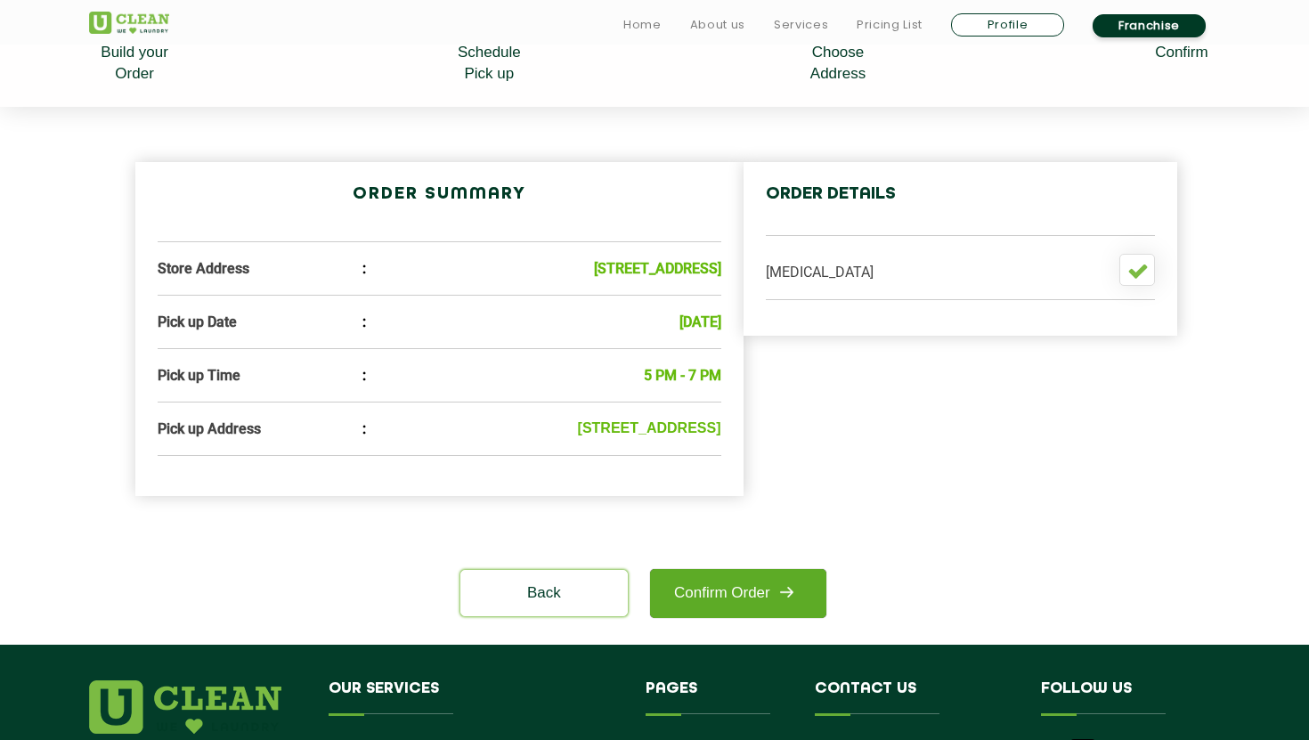
click at [774, 608] on img at bounding box center [786, 592] width 32 height 32
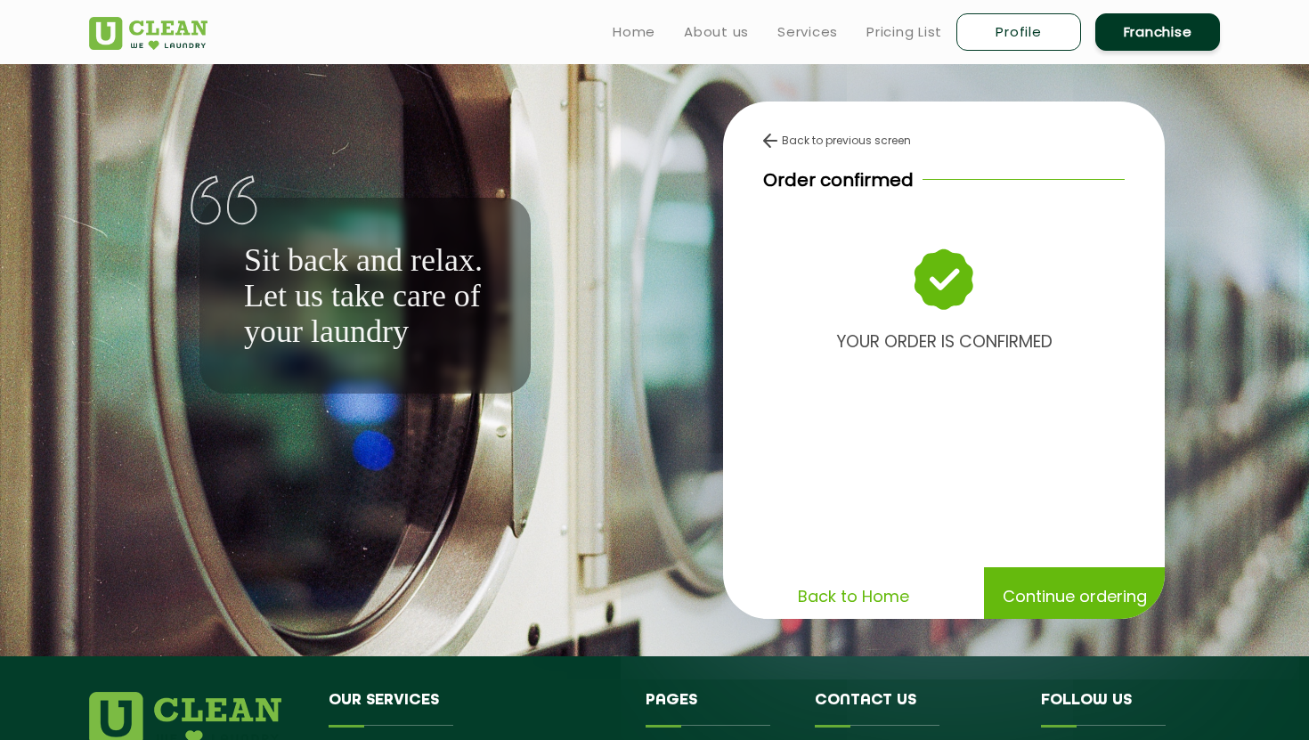
click at [1038, 596] on p "Continue ordering" at bounding box center [1075, 596] width 144 height 31
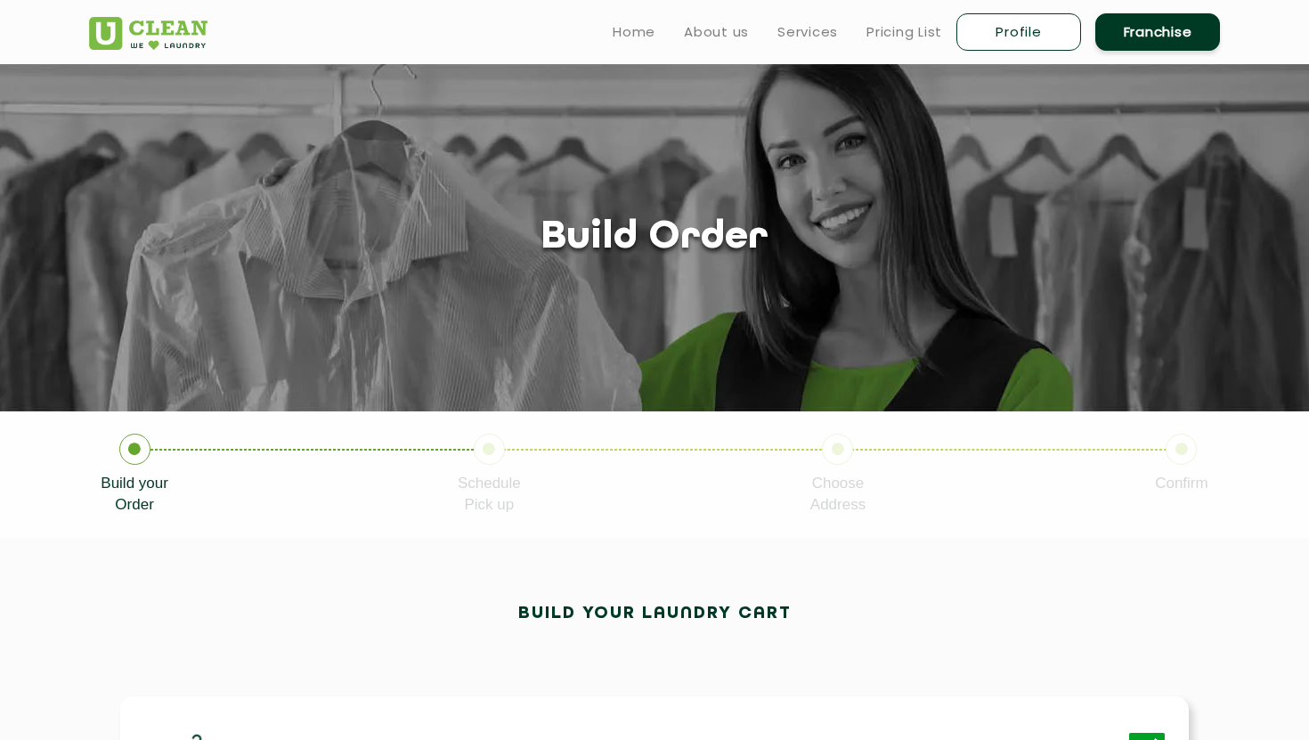
click at [1030, 42] on link "Profile" at bounding box center [1019, 31] width 125 height 37
select select
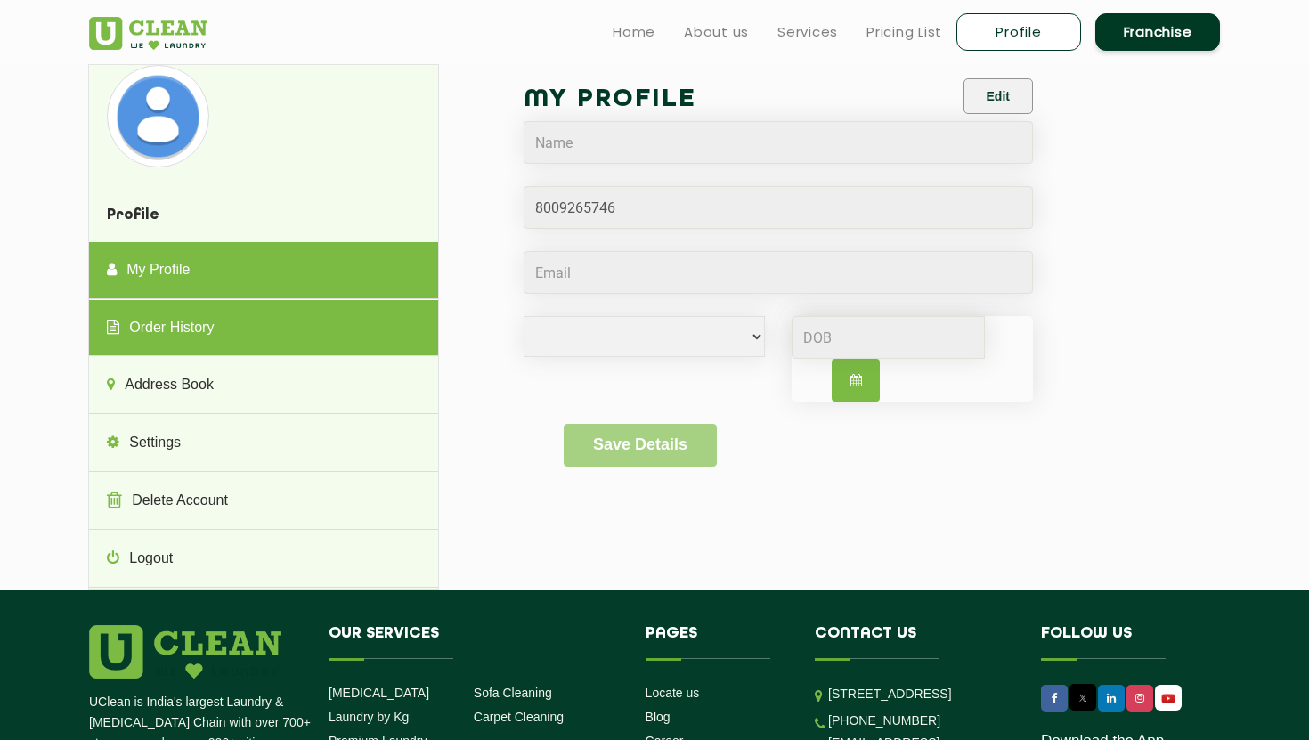
click at [303, 329] on link "Order History" at bounding box center [263, 328] width 348 height 57
